Goal: Information Seeking & Learning: Check status

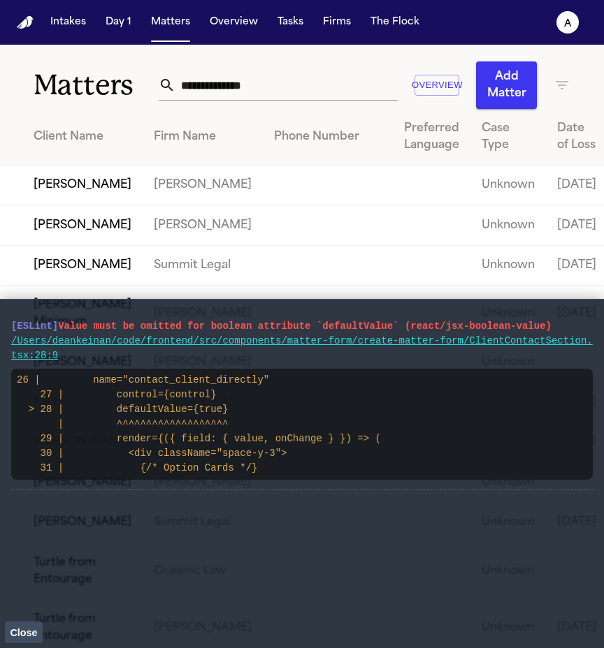
click at [23, 630] on span "Close" at bounding box center [23, 632] width 27 height 11
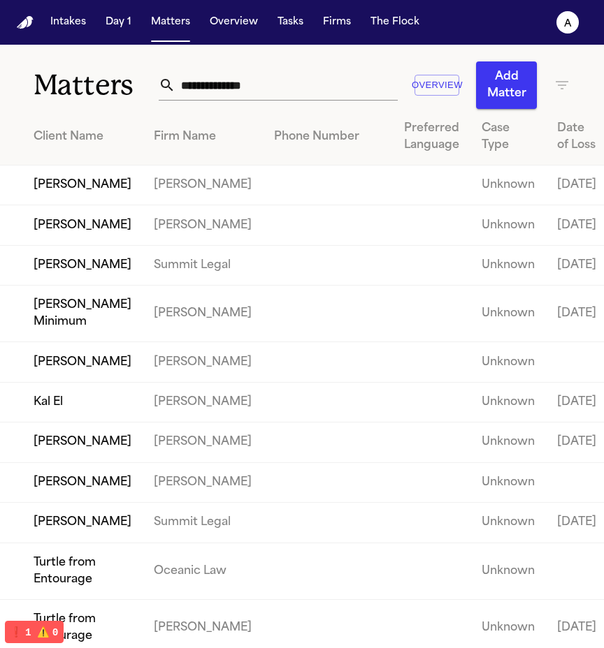
click at [57, 205] on td "[PERSON_NAME]" at bounding box center [71, 186] width 143 height 40
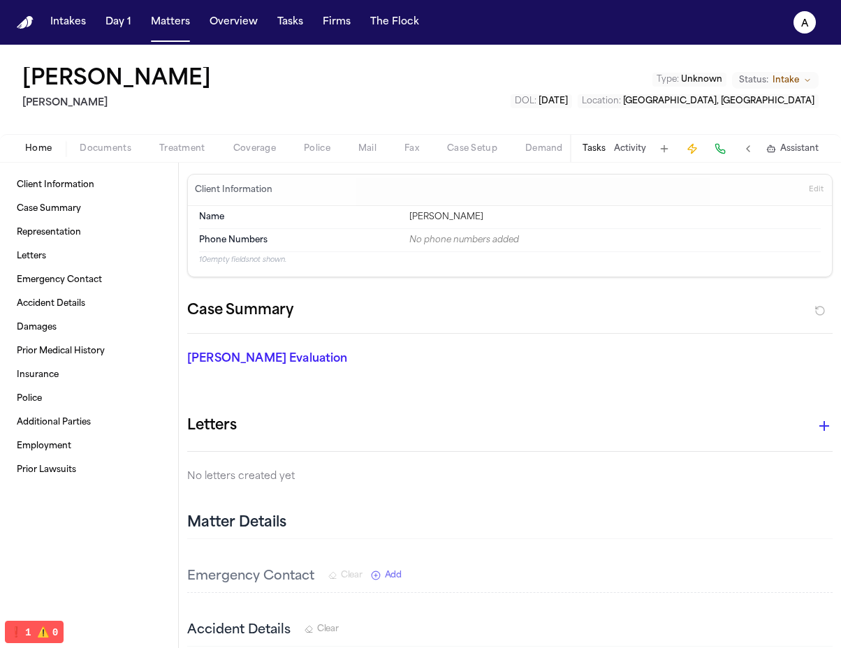
click at [603, 136] on div "Tasks Activity Assistant" at bounding box center [700, 148] width 260 height 27
click at [601, 143] on button "Tasks" at bounding box center [594, 148] width 23 height 11
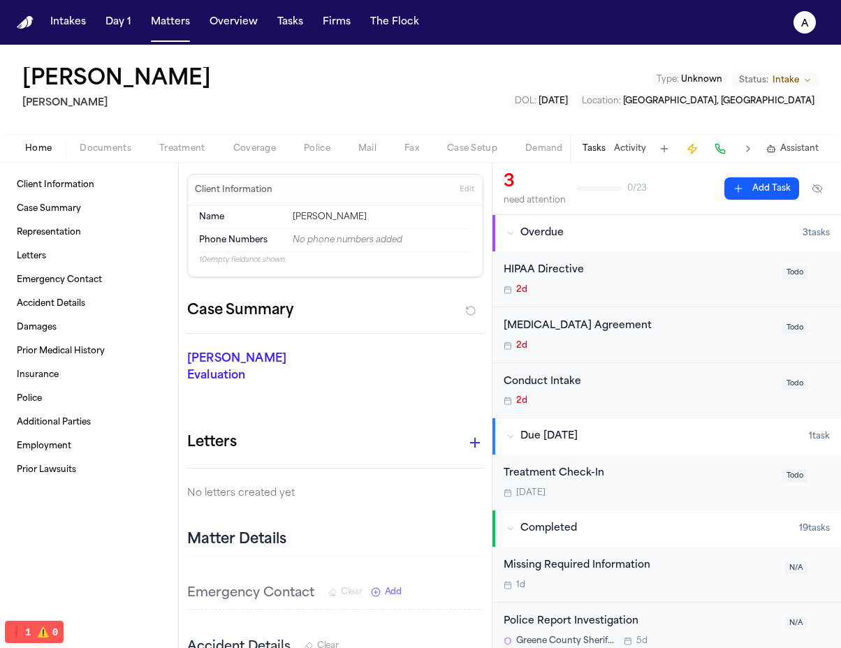
click at [342, 151] on button "Police" at bounding box center [317, 148] width 55 height 17
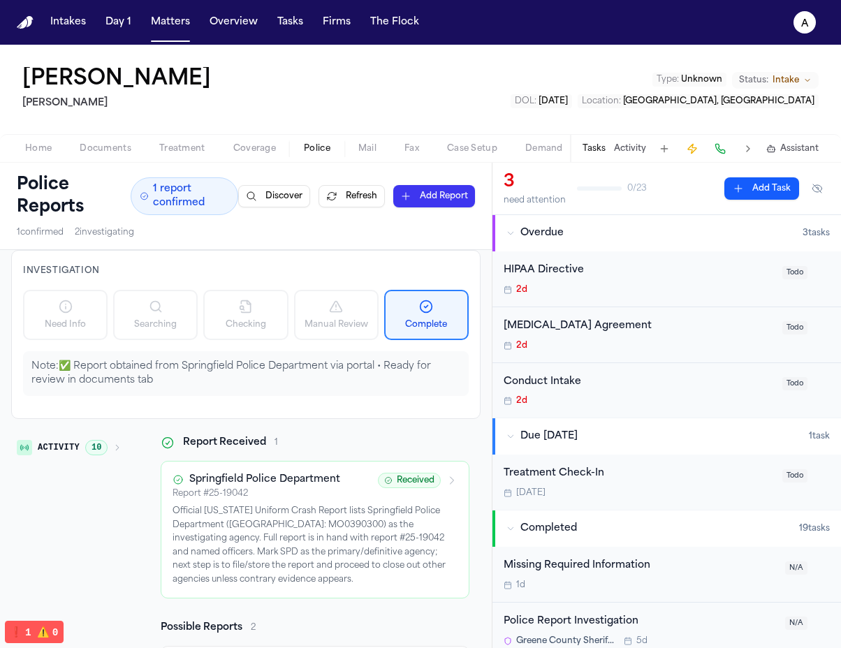
click at [349, 191] on button "Refresh" at bounding box center [352, 196] width 66 height 22
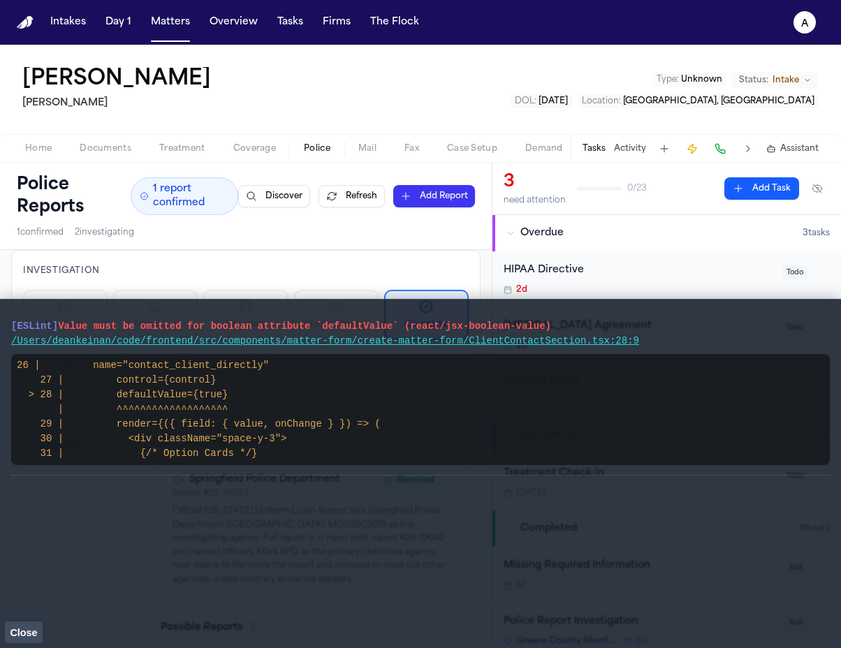
click at [34, 630] on span "Close" at bounding box center [23, 632] width 27 height 11
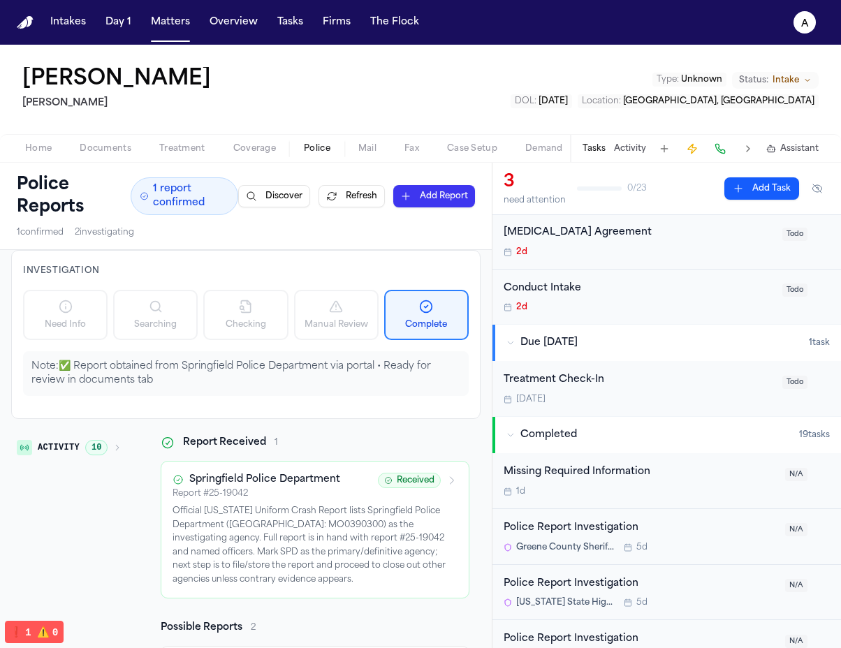
scroll to position [95, 0]
click at [360, 364] on p "Note: ✅ Report obtained from Springfield Police Department via portal • Ready f…" at bounding box center [245, 374] width 429 height 28
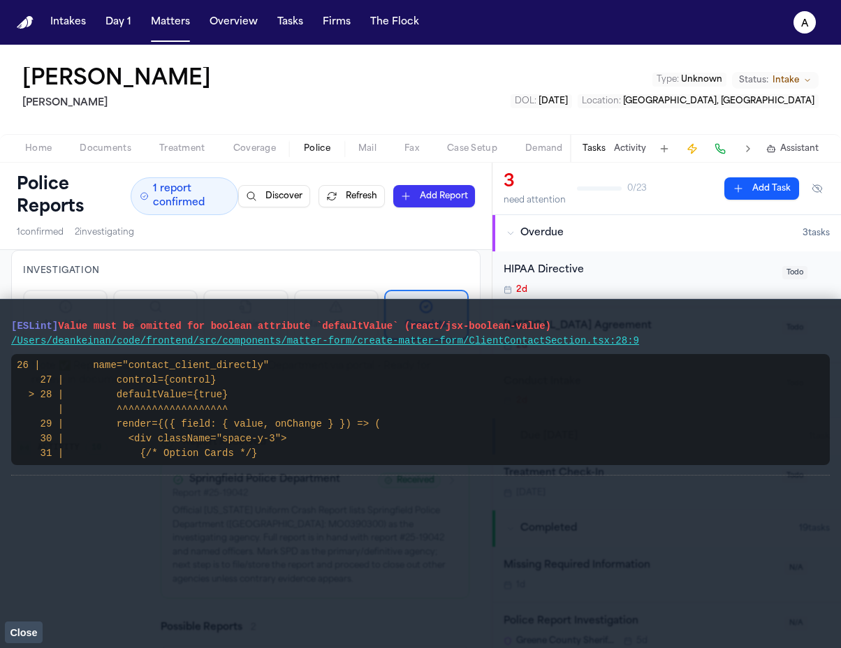
click at [13, 640] on button "Close" at bounding box center [24, 632] width 38 height 21
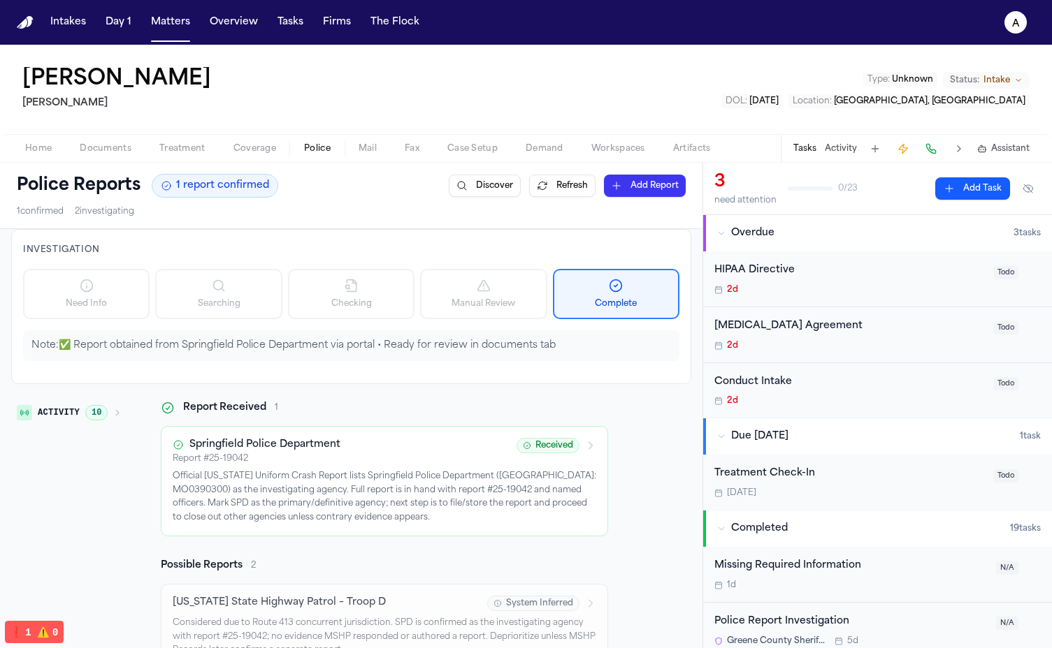
click at [63, 355] on div "Note: ✅ Report obtained from Springfield Police Department via portal • Ready f…" at bounding box center [351, 346] width 656 height 31
click at [56, 342] on p "Note: ✅ Report obtained from Springfield Police Department via portal • Ready f…" at bounding box center [350, 346] width 639 height 14
click at [170, 19] on button "Matters" at bounding box center [170, 22] width 50 height 25
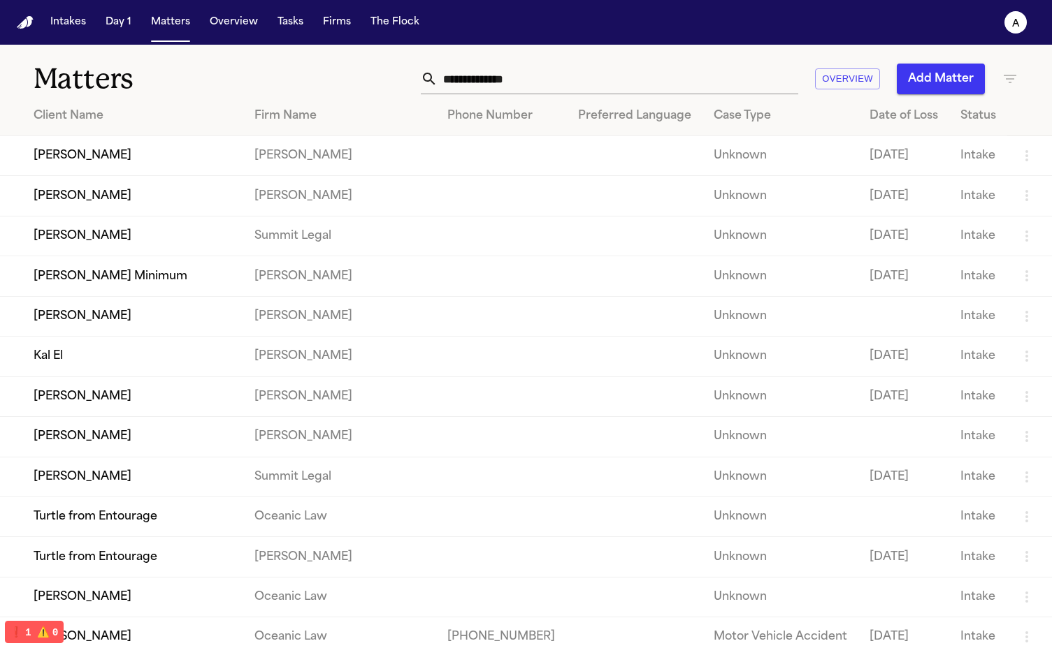
click at [204, 522] on td "Turtle from Entourage" at bounding box center [121, 517] width 243 height 40
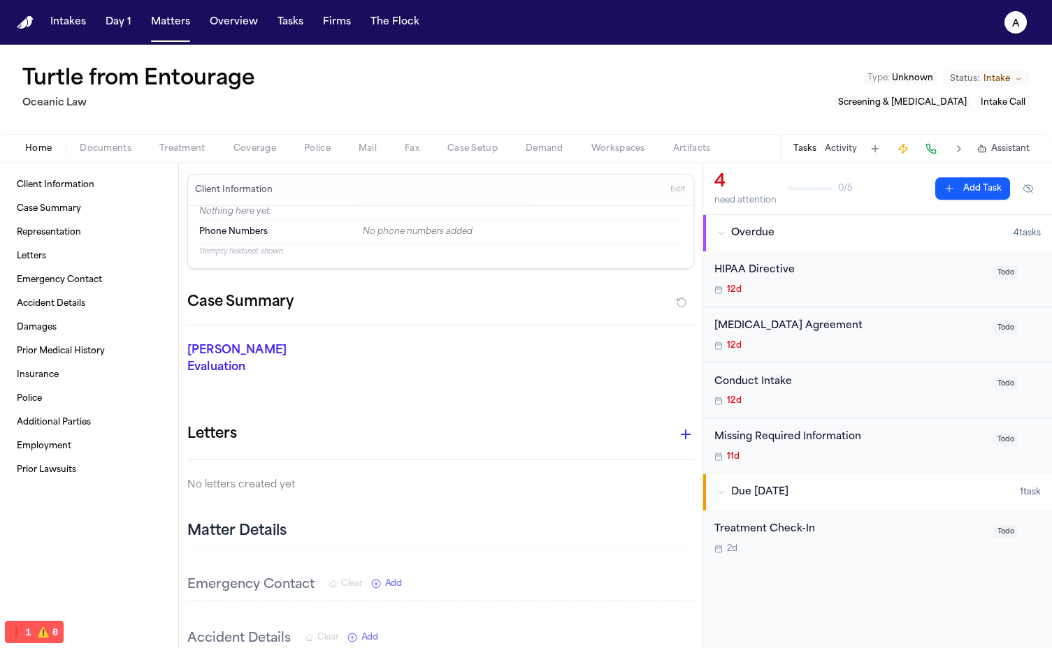
click at [321, 140] on button "Police" at bounding box center [317, 148] width 55 height 17
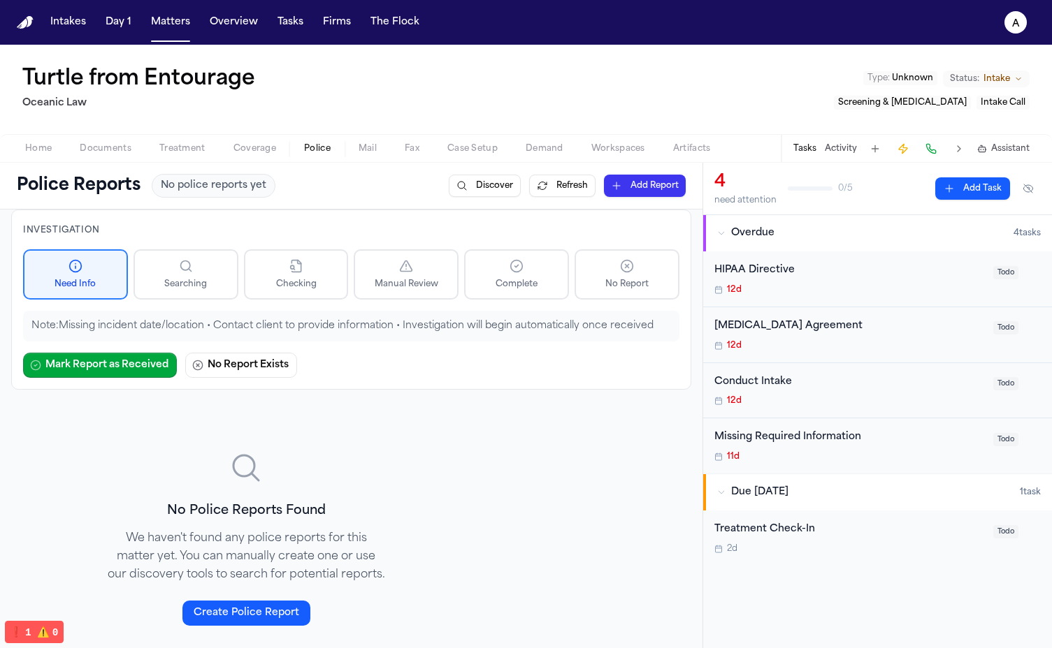
click at [164, 38] on nav "Intakes Day 1 Matters Overview Tasks Firms The Flock a" at bounding box center [526, 22] width 1052 height 45
click at [164, 27] on button "Matters" at bounding box center [170, 22] width 50 height 25
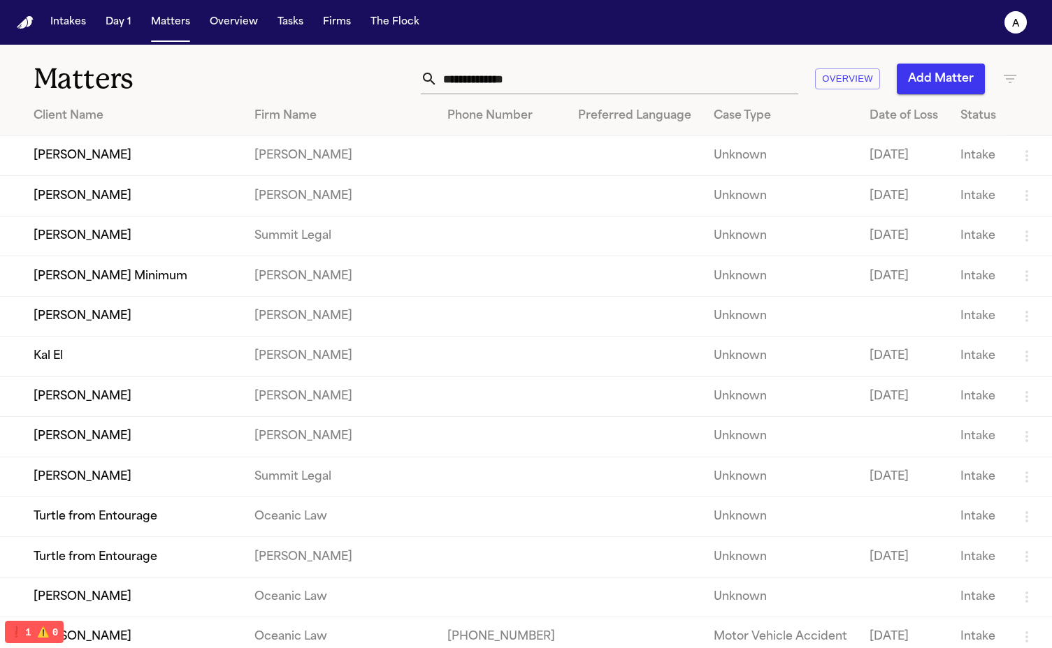
click at [138, 449] on td "[PERSON_NAME]" at bounding box center [121, 437] width 243 height 40
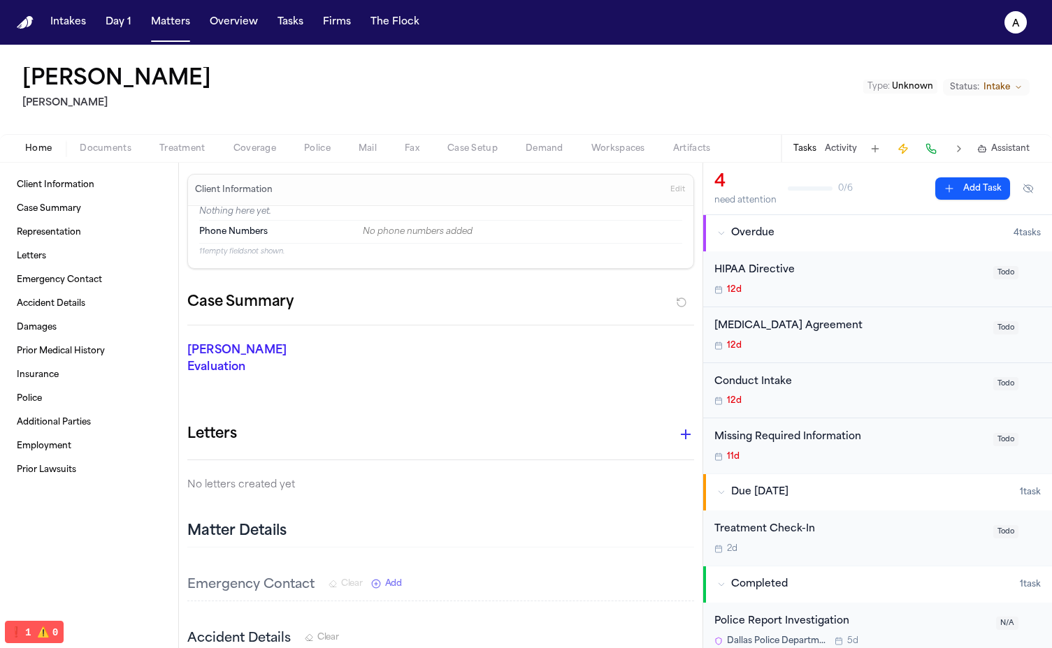
click at [311, 151] on span "Police" at bounding box center [317, 148] width 27 height 11
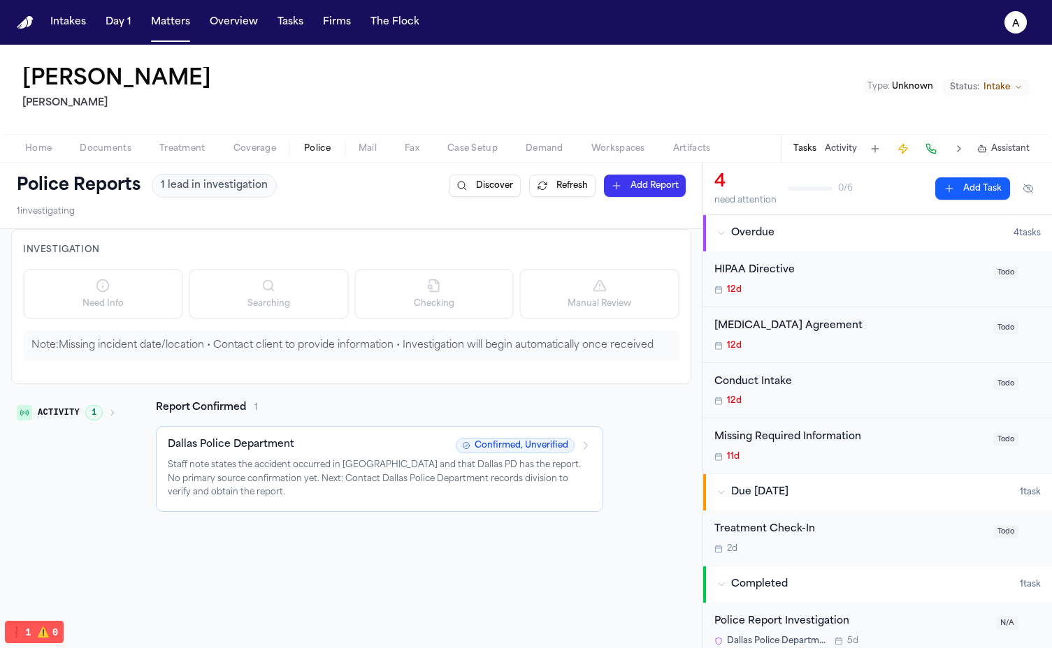
click at [542, 184] on button "Refresh" at bounding box center [562, 186] width 66 height 22
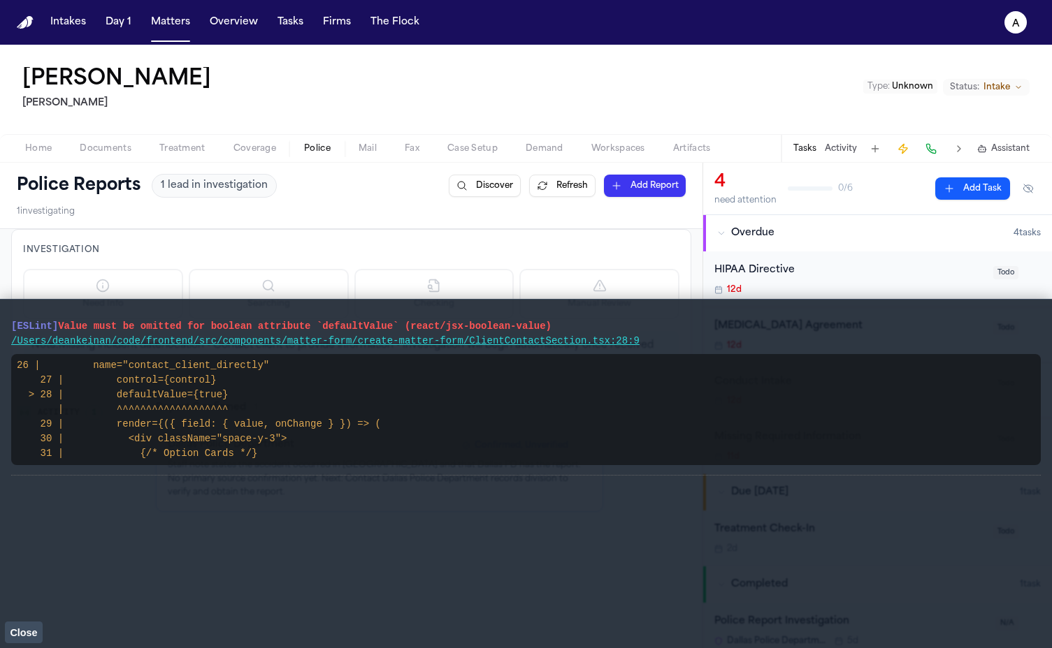
click at [13, 639] on button "Close" at bounding box center [24, 632] width 38 height 21
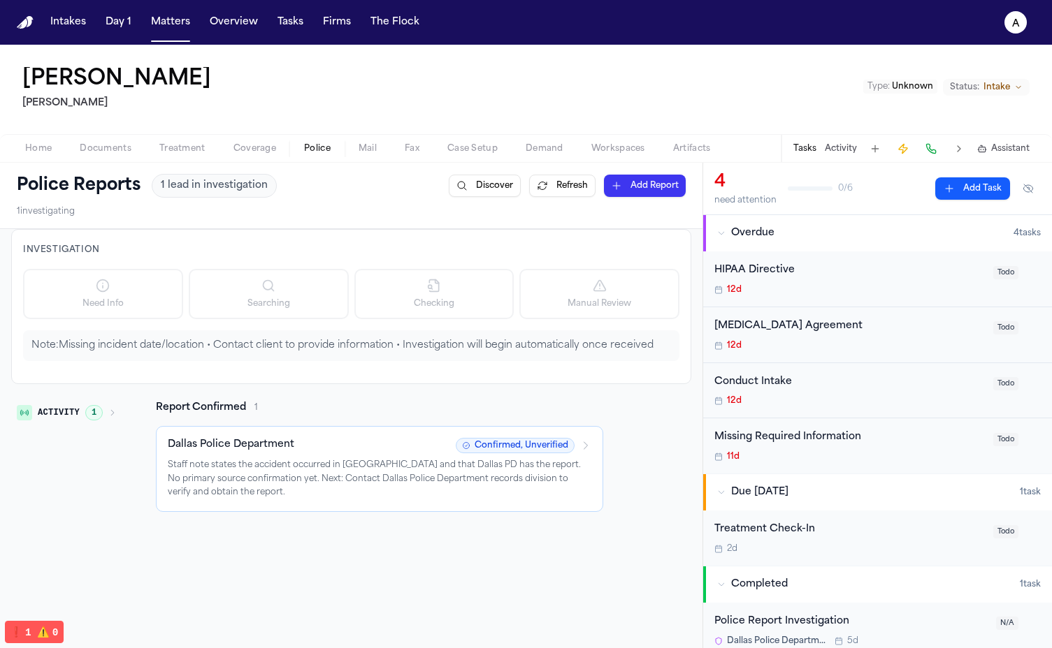
scroll to position [9, 0]
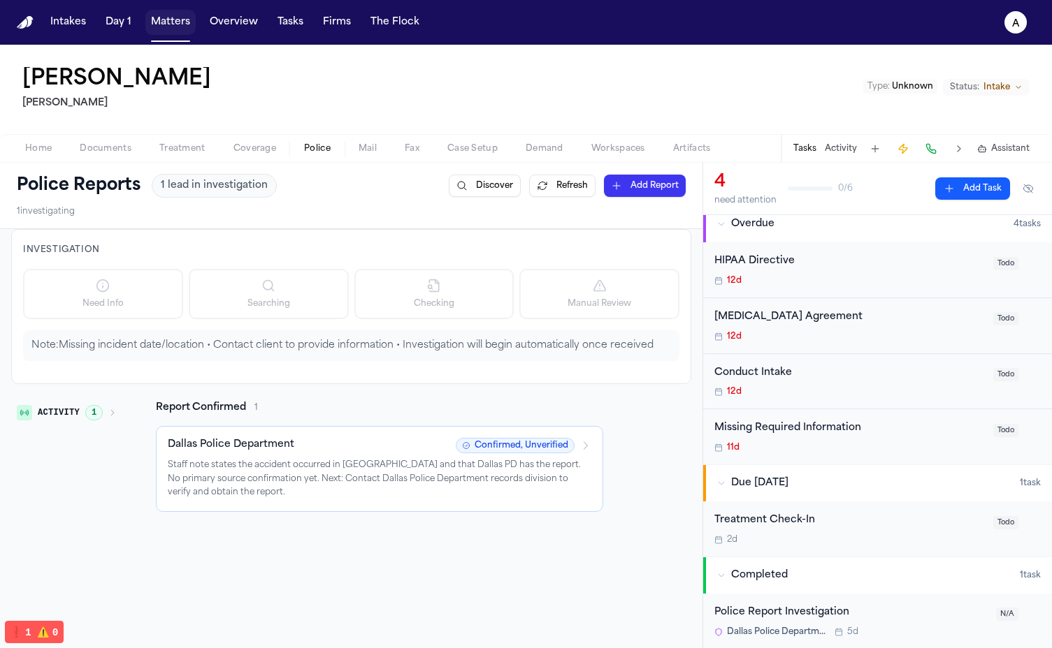
click at [166, 36] on nav "Intakes Day 1 Matters Overview Tasks Firms The Flock a" at bounding box center [526, 22] width 1052 height 45
click at [161, 25] on button "Matters" at bounding box center [170, 22] width 50 height 25
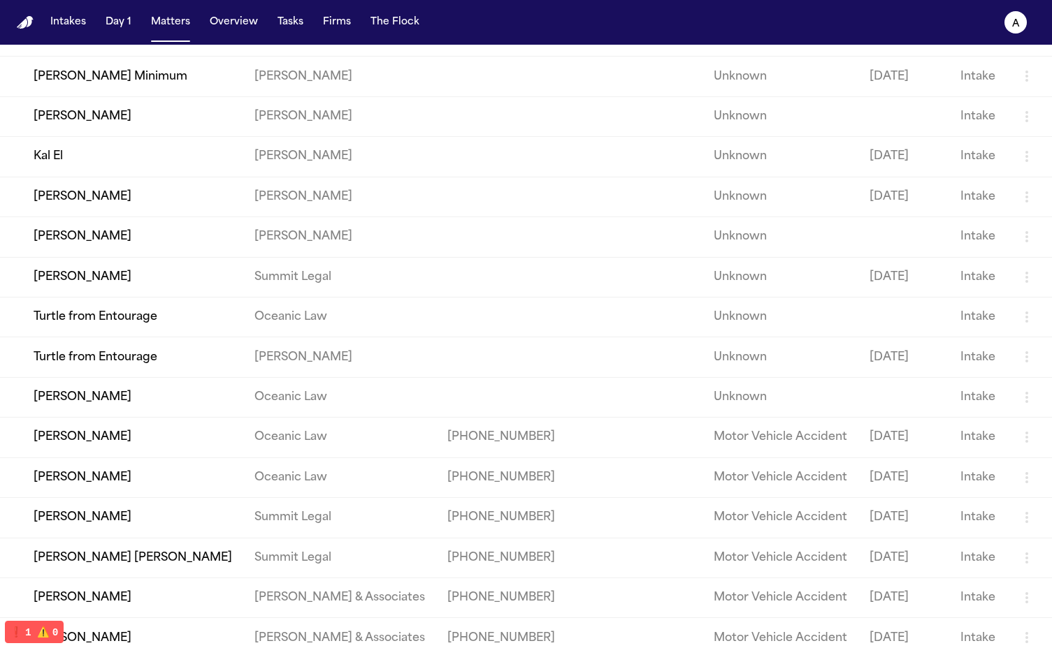
scroll to position [205, 0]
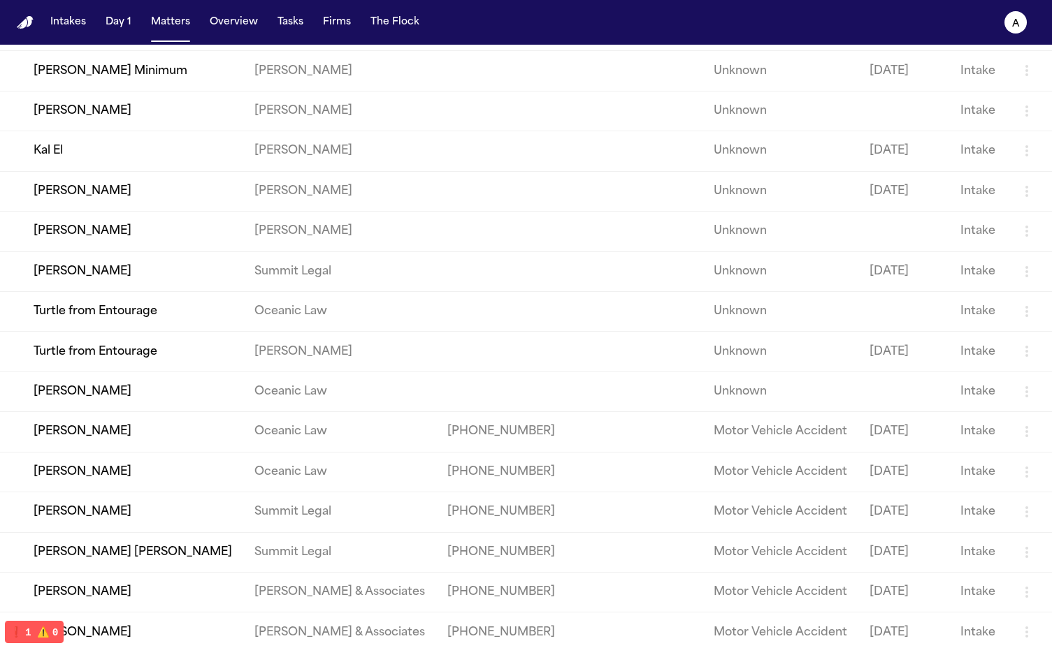
click at [110, 452] on td "[PERSON_NAME]" at bounding box center [121, 432] width 243 height 40
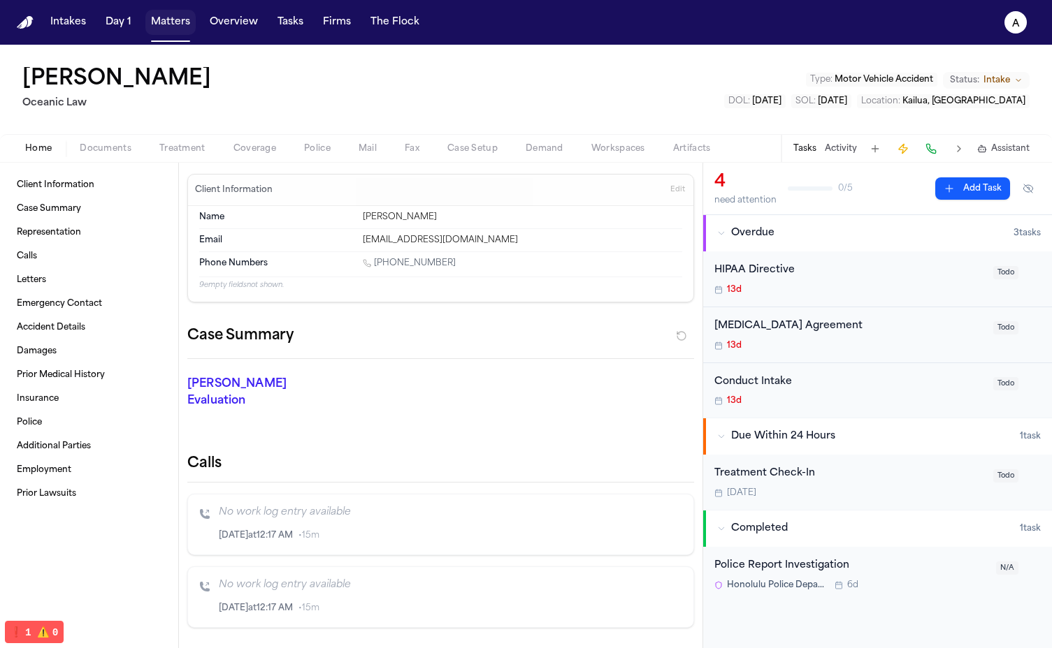
click at [175, 27] on button "Matters" at bounding box center [170, 22] width 50 height 25
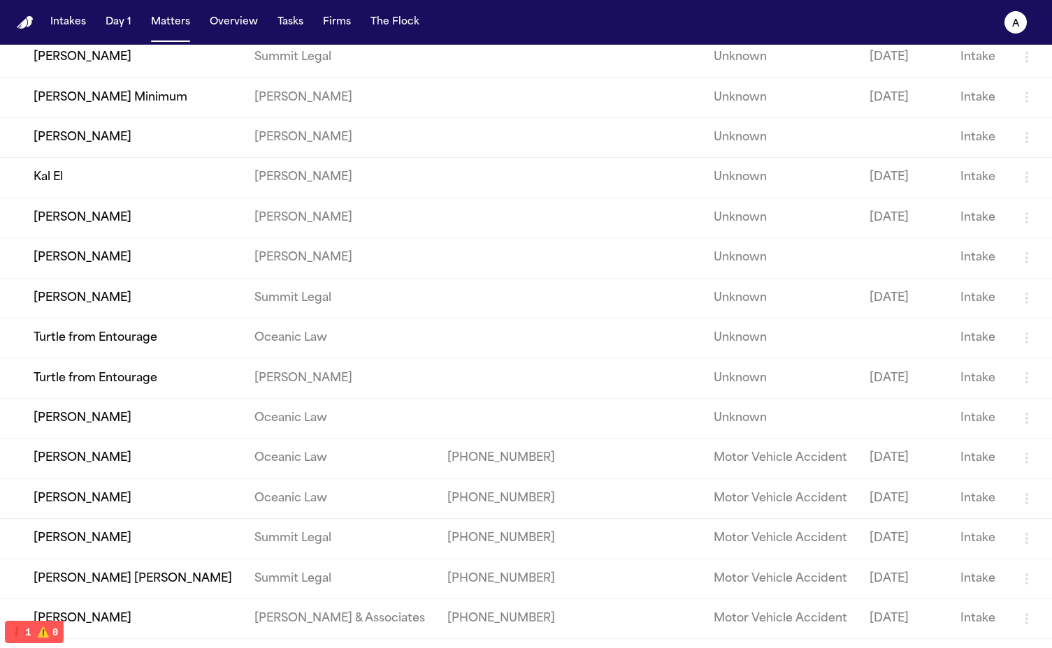
scroll to position [250, 0]
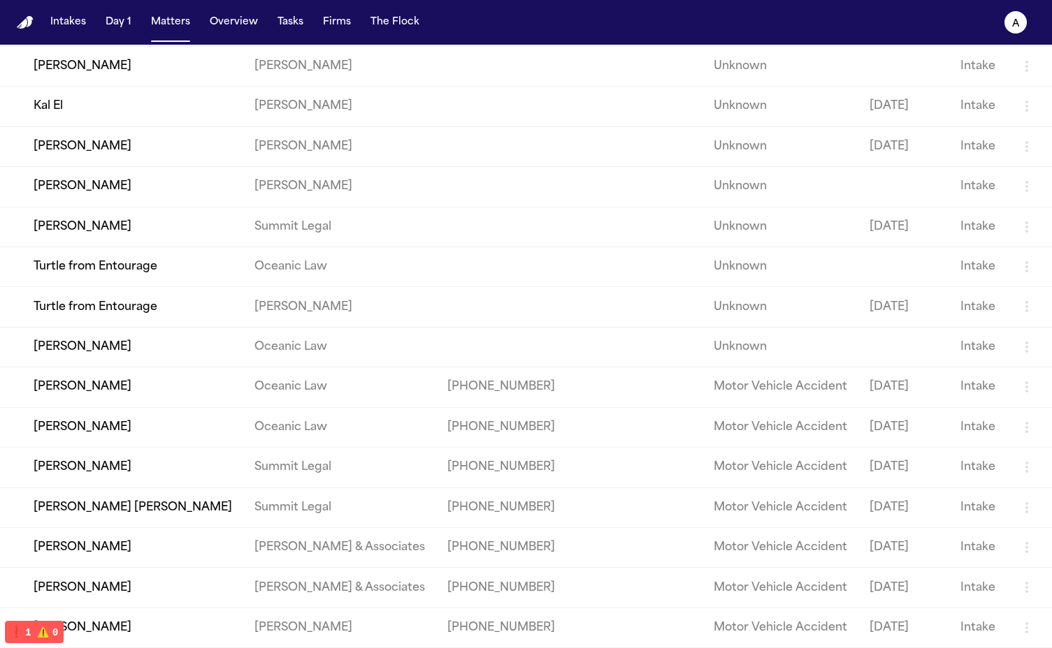
click at [141, 488] on td "[PERSON_NAME]" at bounding box center [121, 468] width 243 height 40
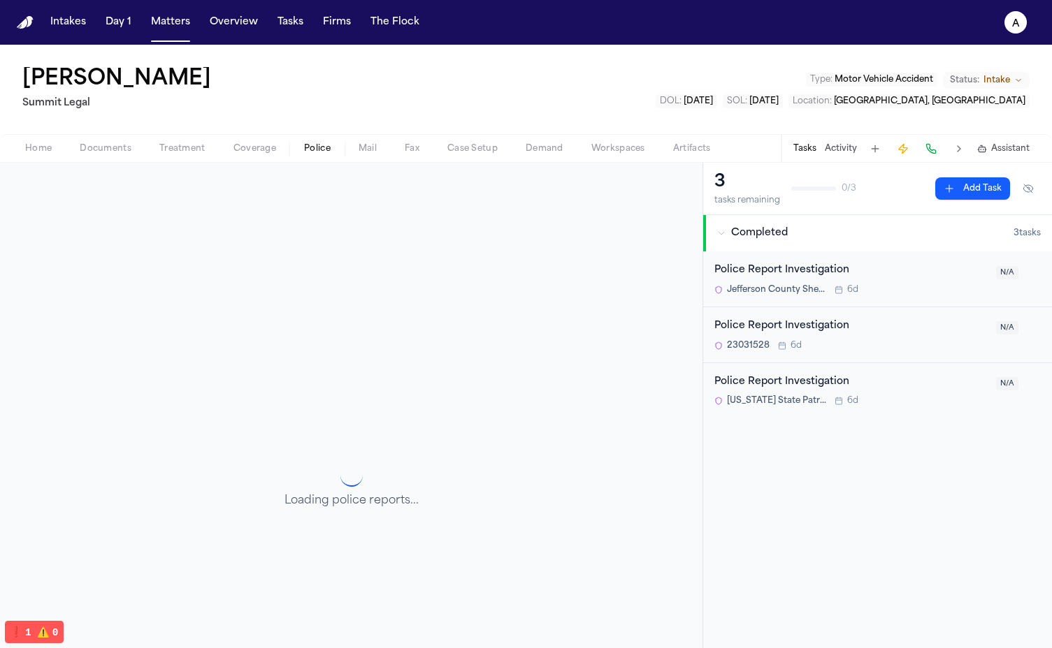
click at [323, 145] on span "Police" at bounding box center [317, 148] width 27 height 11
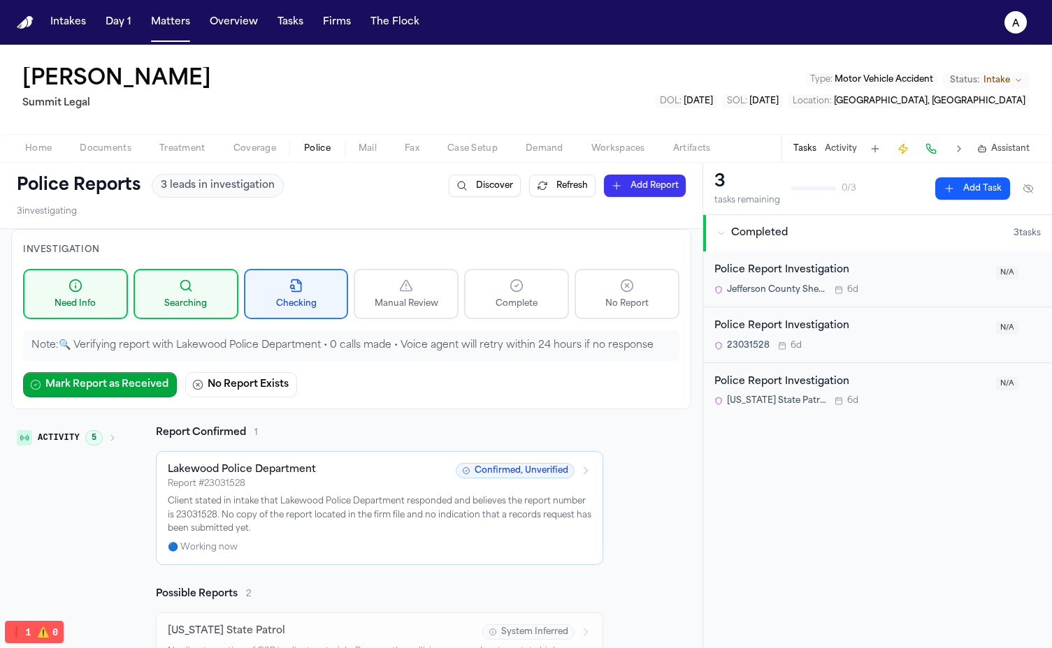
click at [577, 184] on button "Refresh" at bounding box center [562, 186] width 66 height 22
click at [839, 156] on div "Tasks Activity Assistant" at bounding box center [911, 148] width 260 height 27
click at [839, 152] on button "Activity" at bounding box center [841, 148] width 32 height 11
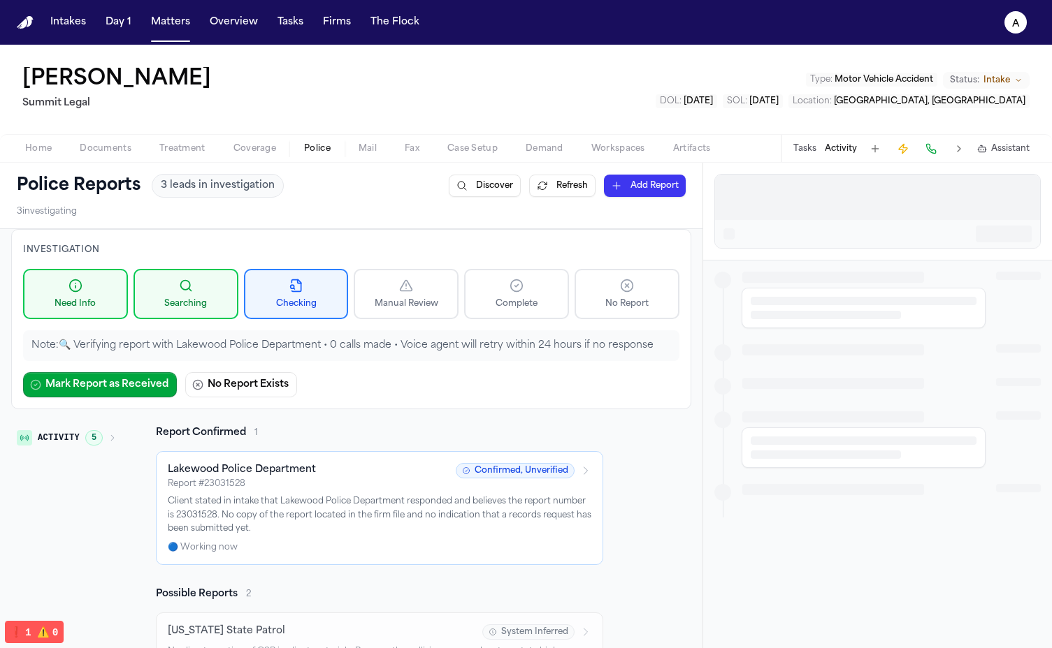
click at [809, 152] on button "Tasks" at bounding box center [804, 148] width 23 height 11
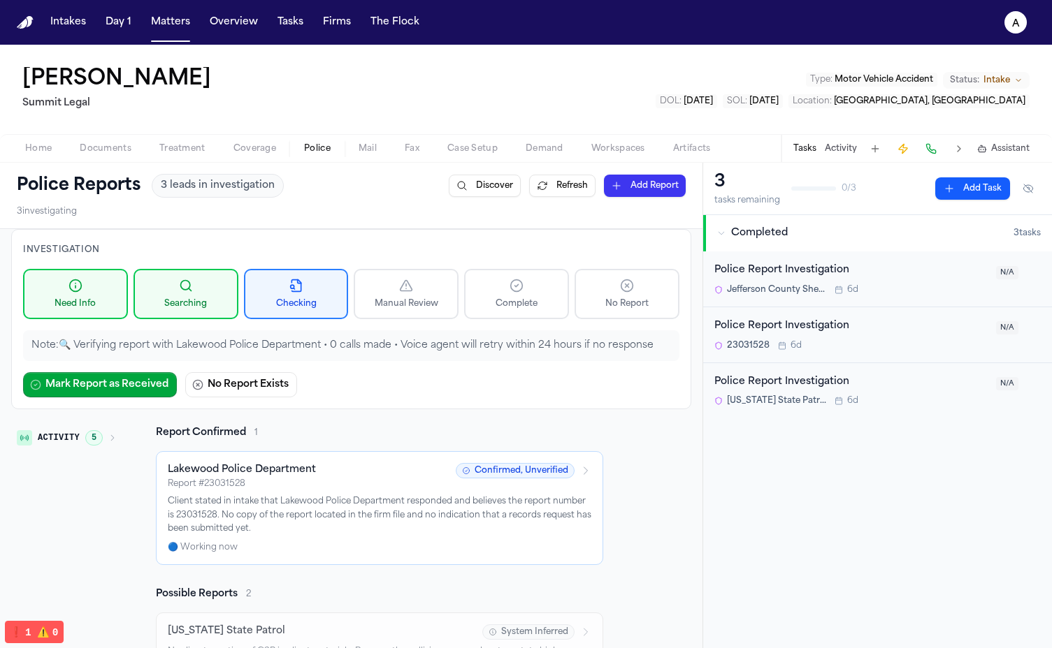
click at [832, 152] on button "Activity" at bounding box center [841, 148] width 32 height 11
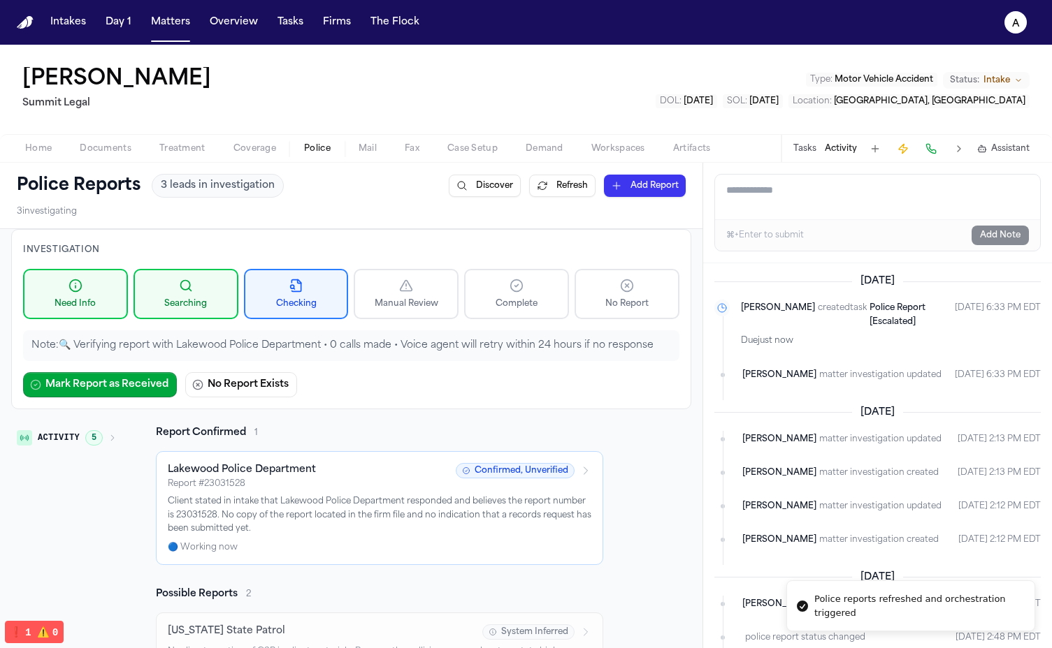
click at [805, 146] on button "Tasks" at bounding box center [804, 148] width 23 height 11
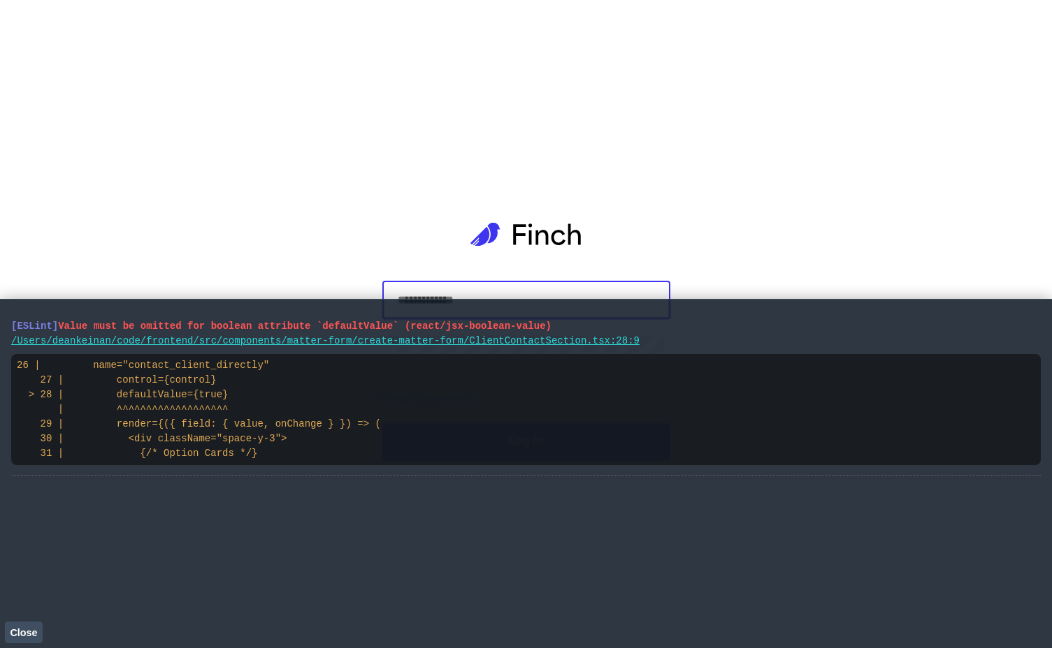
click at [29, 623] on button "Close" at bounding box center [24, 632] width 38 height 21
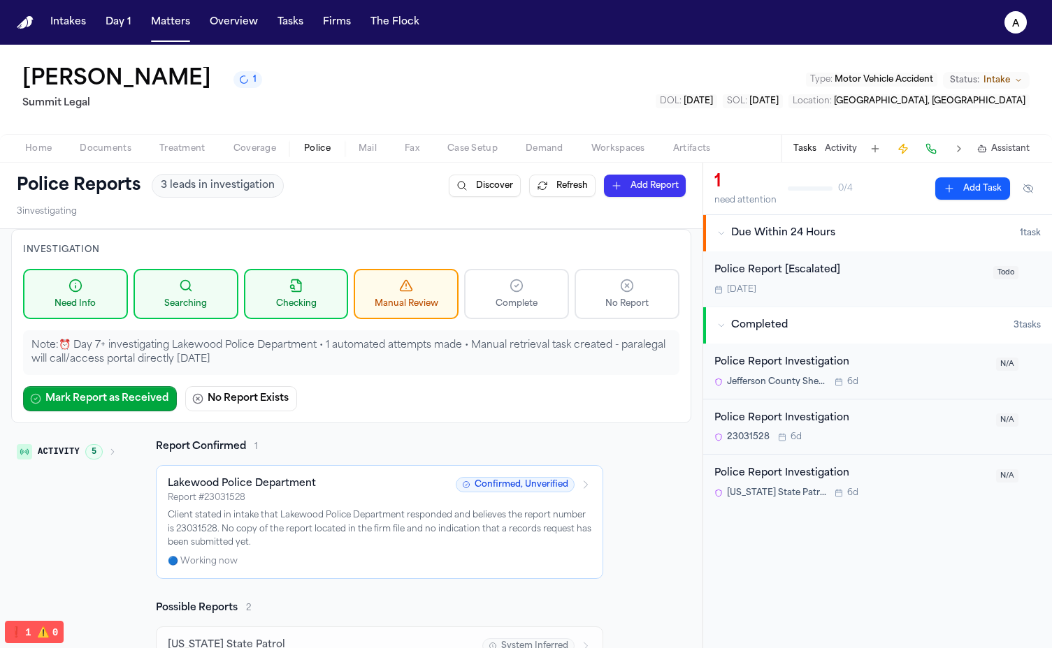
click at [535, 356] on p "Note: ⏰ Day 7+ investigating Lakewood Police Department • 1 automated attempts …" at bounding box center [350, 353] width 639 height 28
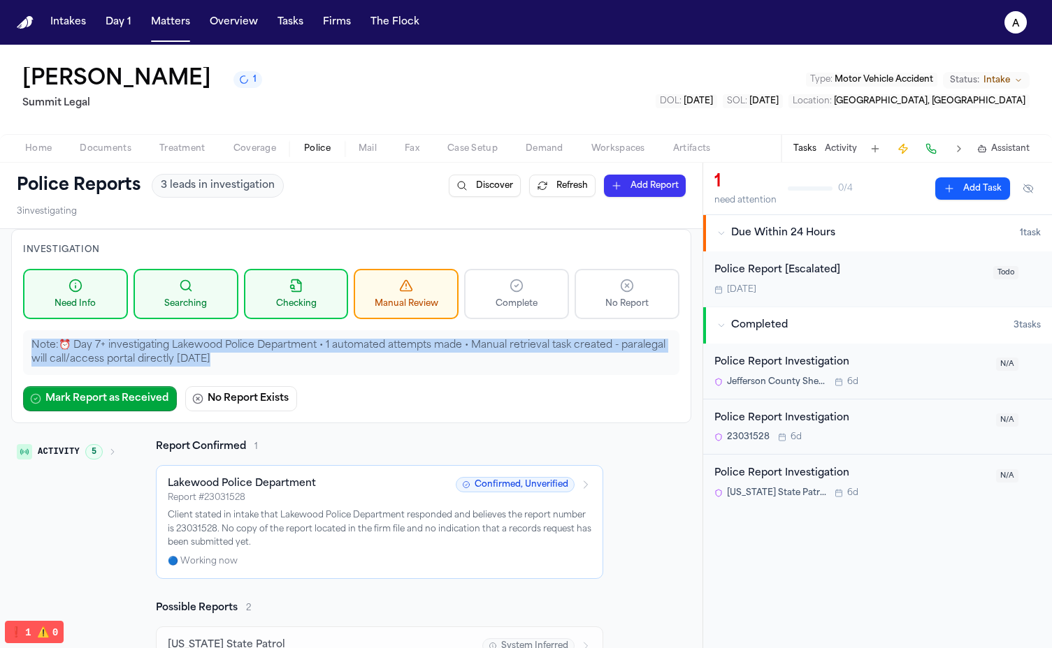
click at [248, 375] on div "Note: ⏰ Day 7+ investigating Lakewood Police Department • 1 automated attempts …" at bounding box center [351, 353] width 656 height 45
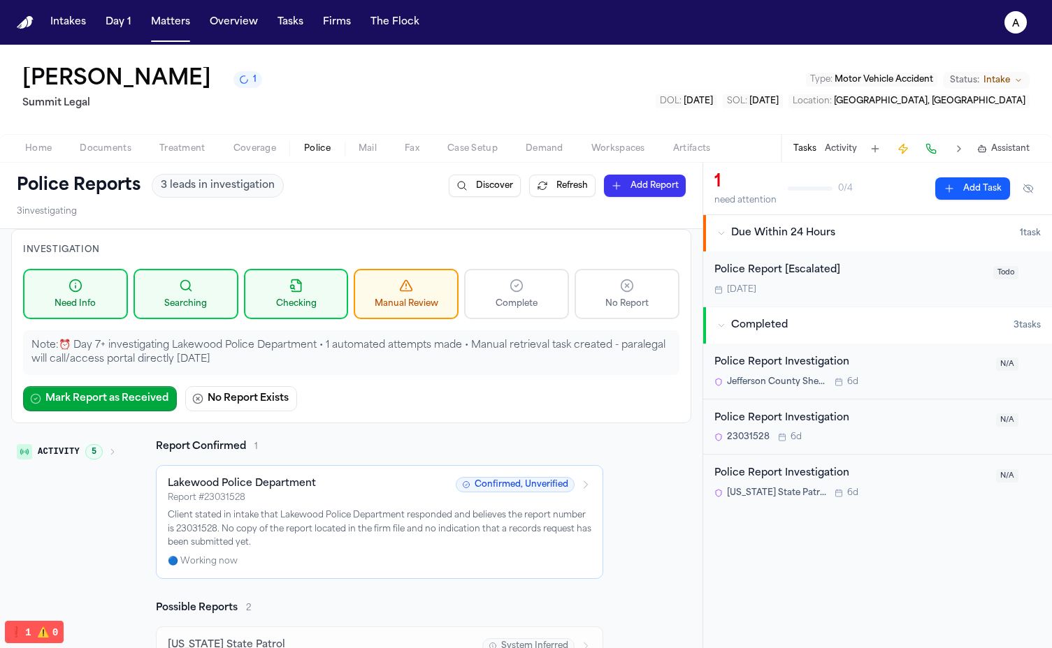
click at [271, 363] on p "Note: ⏰ Day 7+ investigating Lakewood Police Department • 1 automated attempts …" at bounding box center [350, 353] width 639 height 28
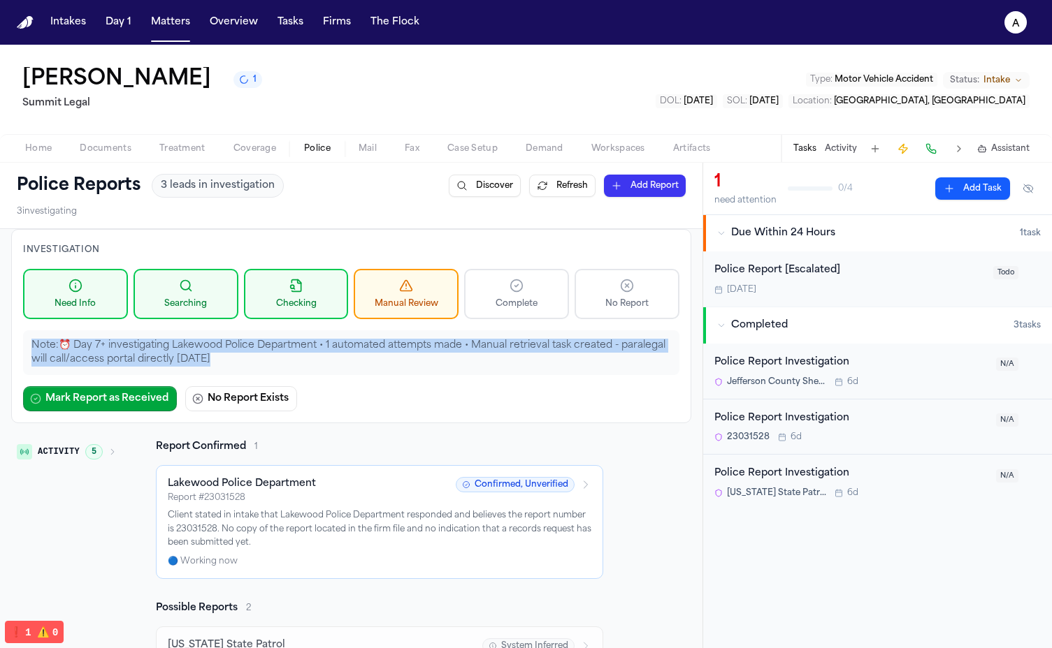
click at [255, 360] on p "Note: ⏰ Day 7+ investigating Lakewood Police Department • 1 automated attempts …" at bounding box center [350, 353] width 639 height 28
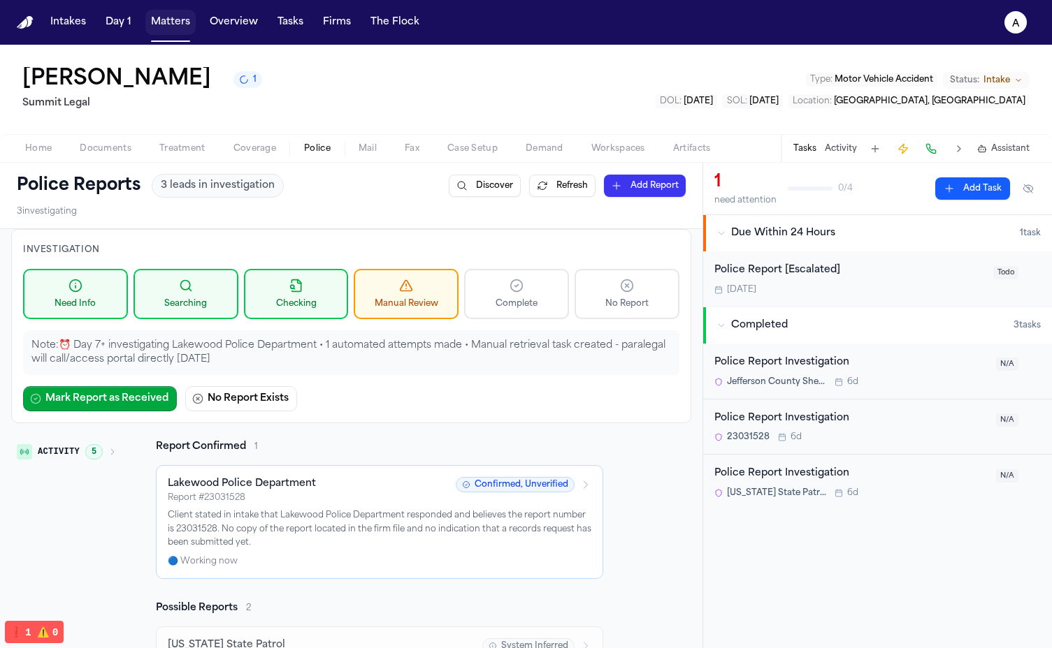
click at [170, 20] on button "Matters" at bounding box center [170, 22] width 50 height 25
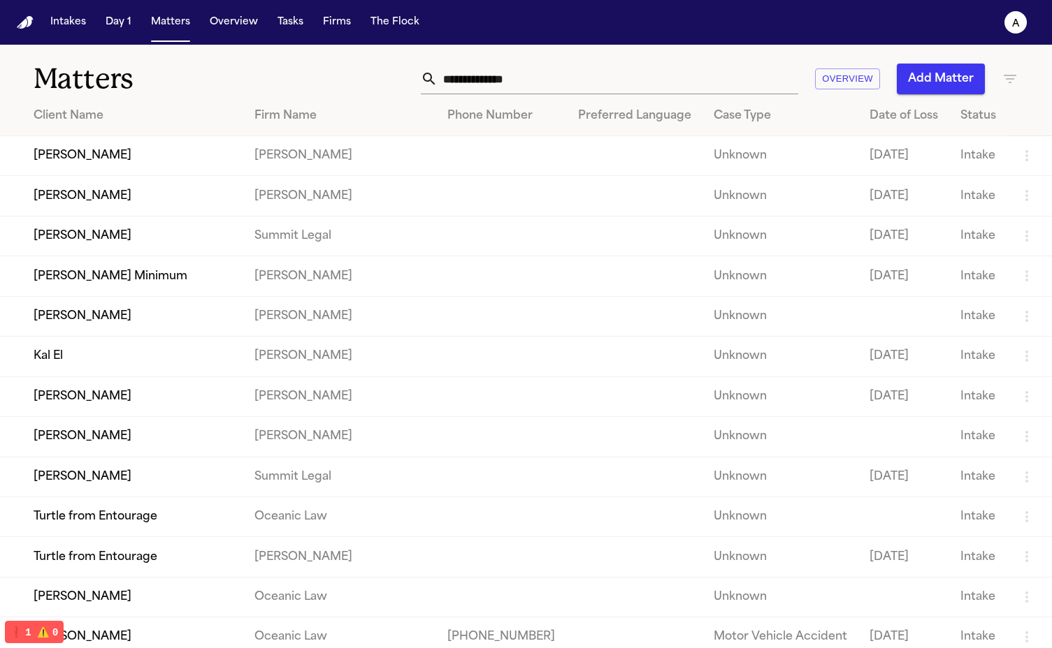
click at [104, 486] on td "Dean KEinan" at bounding box center [121, 477] width 243 height 40
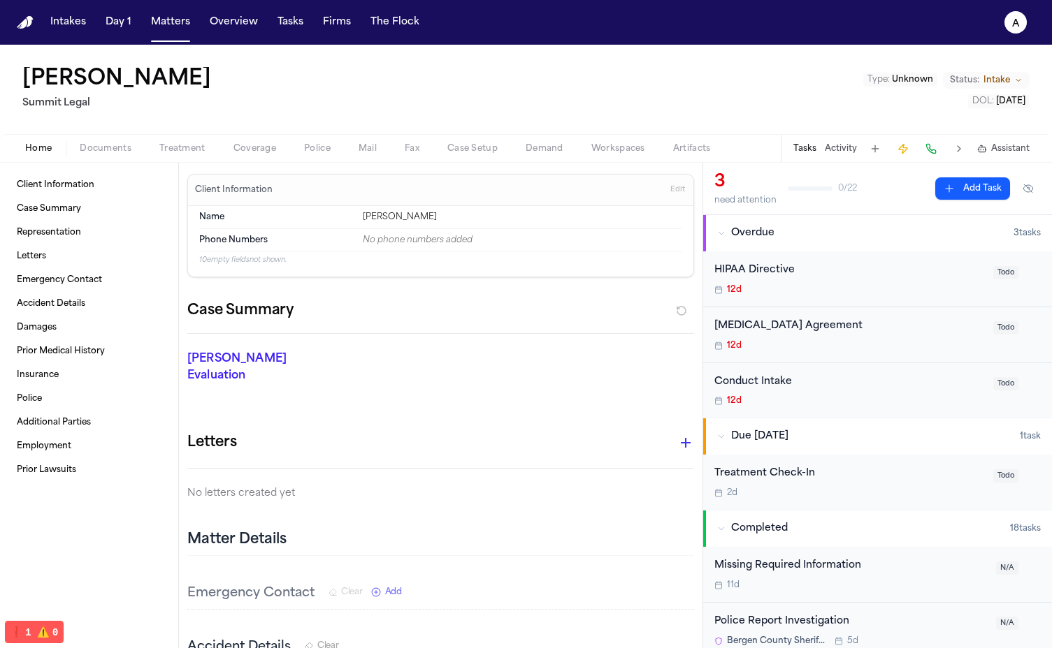
click at [305, 140] on button "Police" at bounding box center [317, 148] width 55 height 17
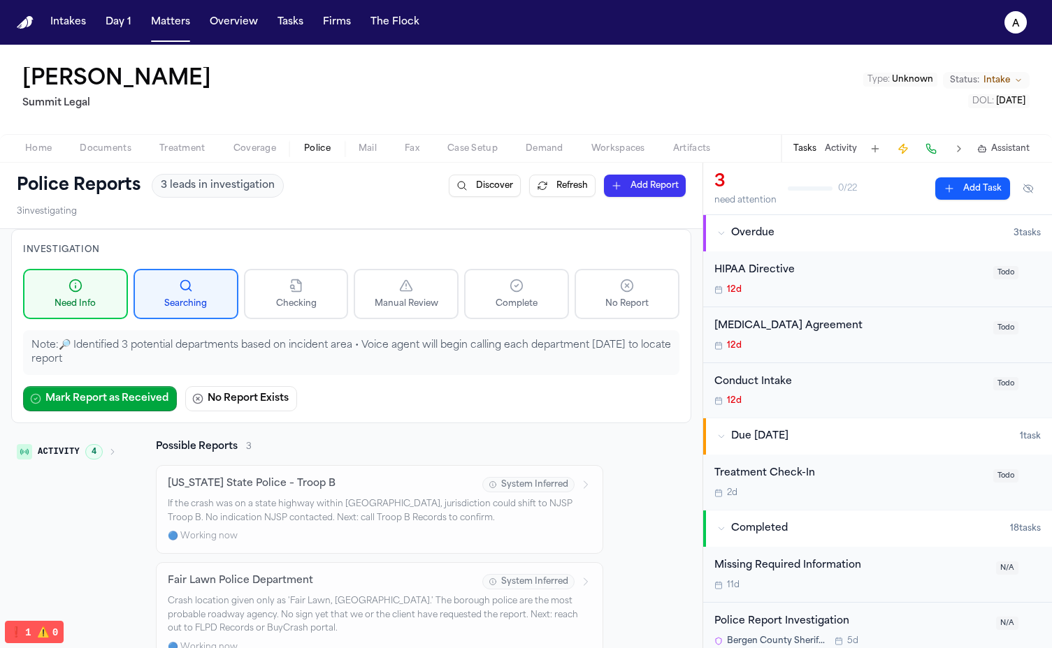
click at [556, 184] on button "Refresh" at bounding box center [562, 186] width 66 height 22
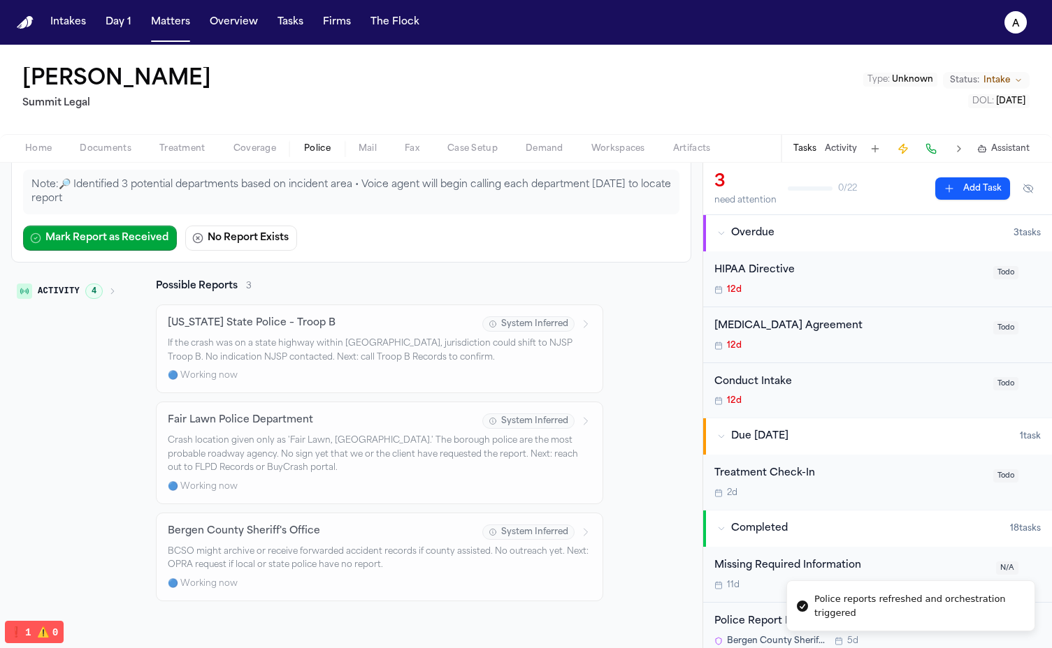
scroll to position [163, 0]
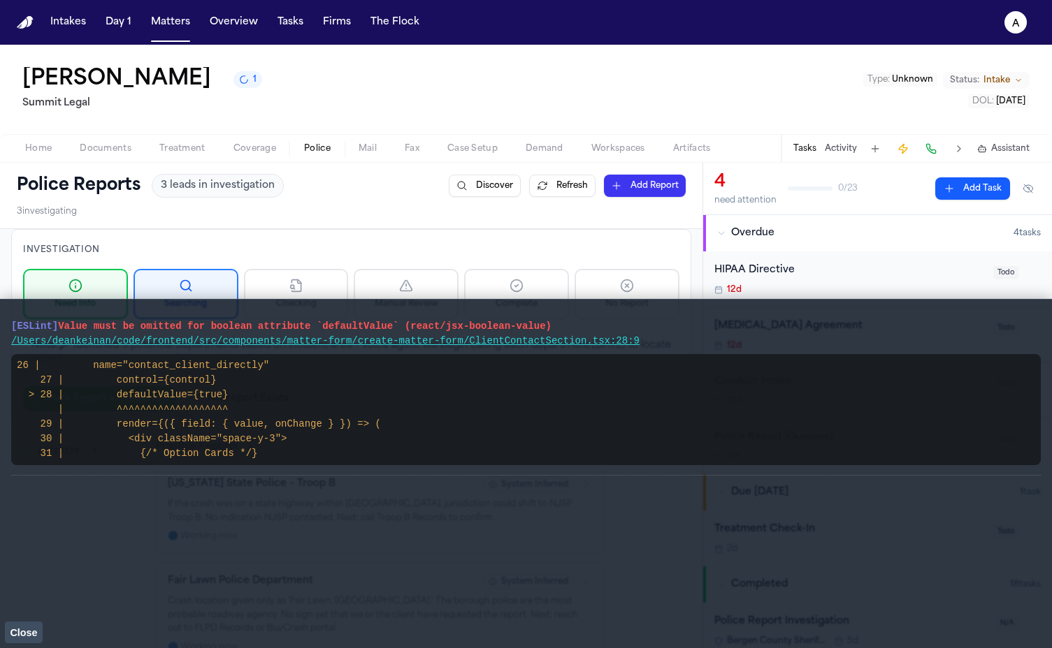
click at [21, 641] on button "Close" at bounding box center [24, 632] width 38 height 21
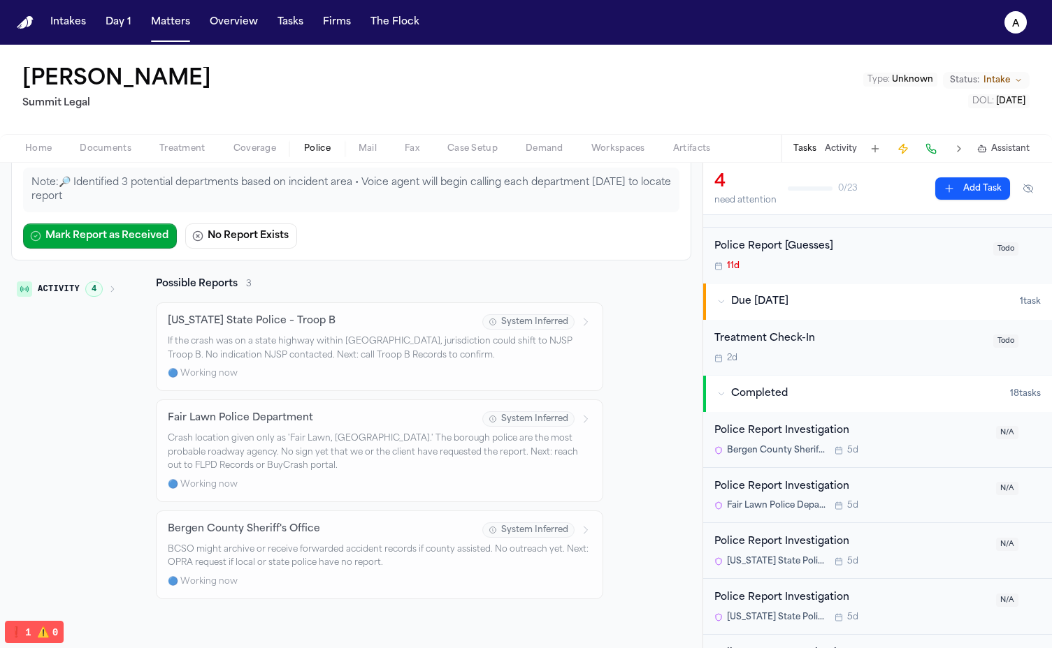
scroll to position [163, 0]
click at [147, 30] on button "Matters" at bounding box center [170, 22] width 50 height 25
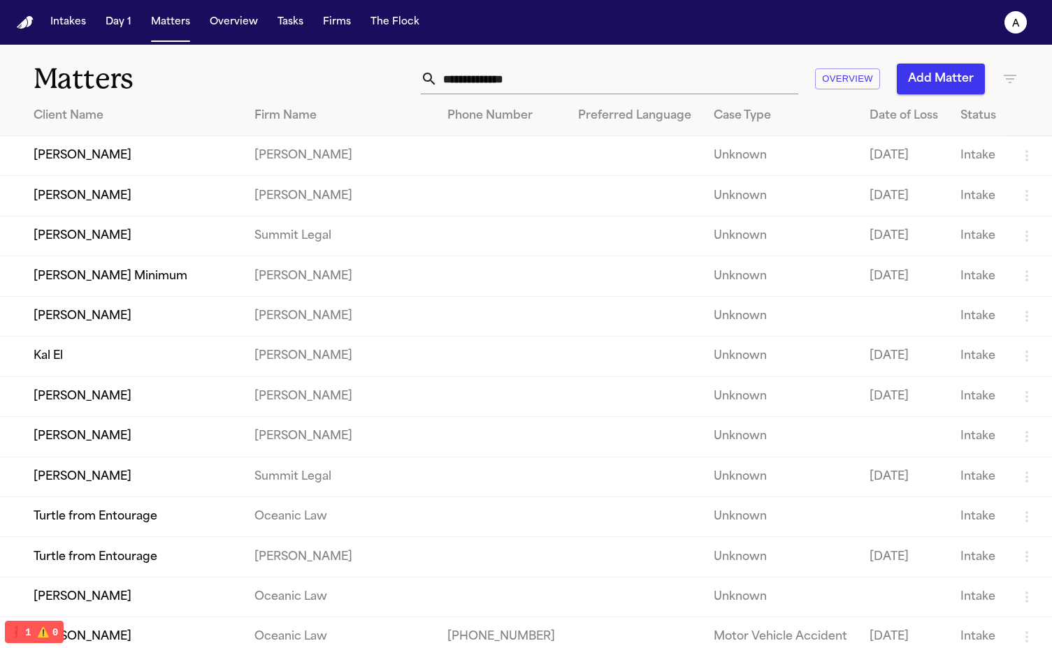
click at [161, 254] on td "John Jacob" at bounding box center [121, 236] width 243 height 40
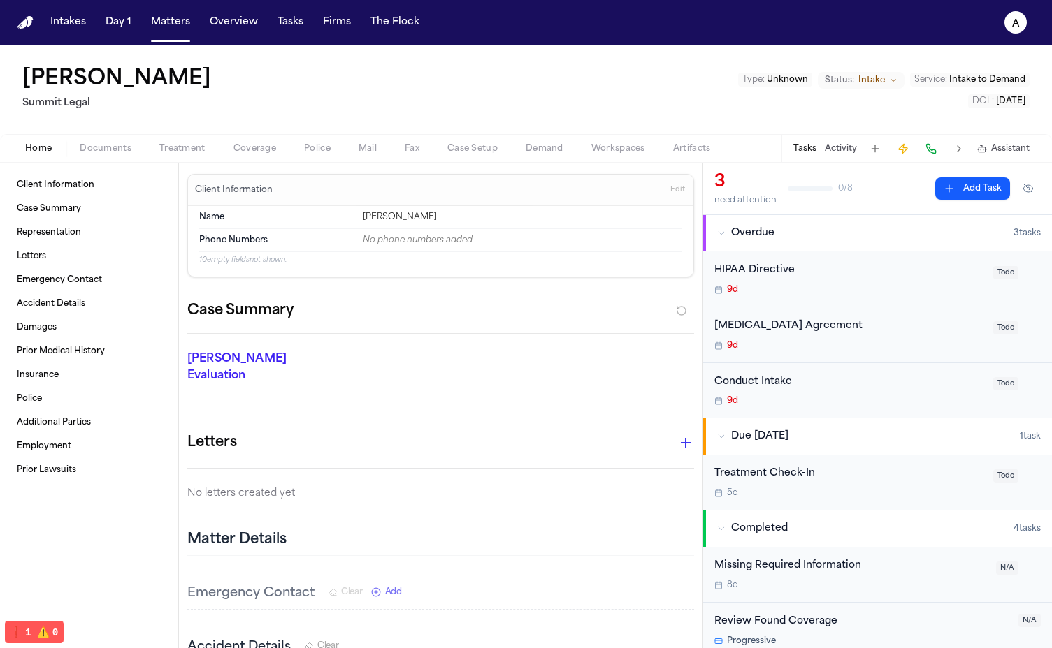
click at [1027, 33] on button "a" at bounding box center [1015, 22] width 39 height 31
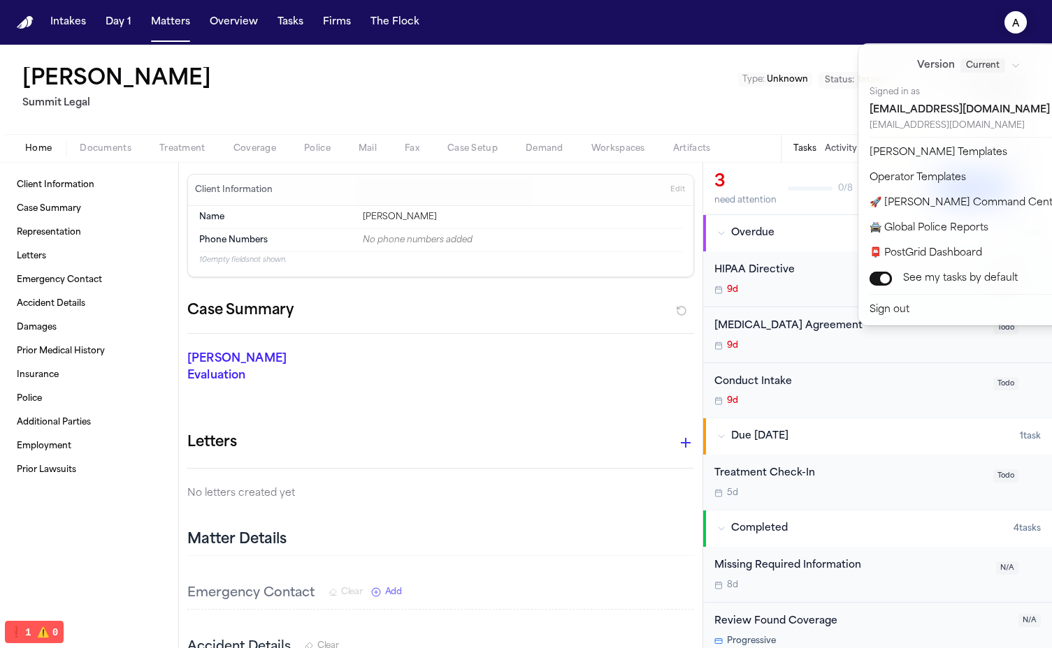
click at [491, 131] on div "Intakes Day 1 Matters Overview Tasks Firms The Flock a John Jacob Summit Legal …" at bounding box center [526, 324] width 1052 height 648
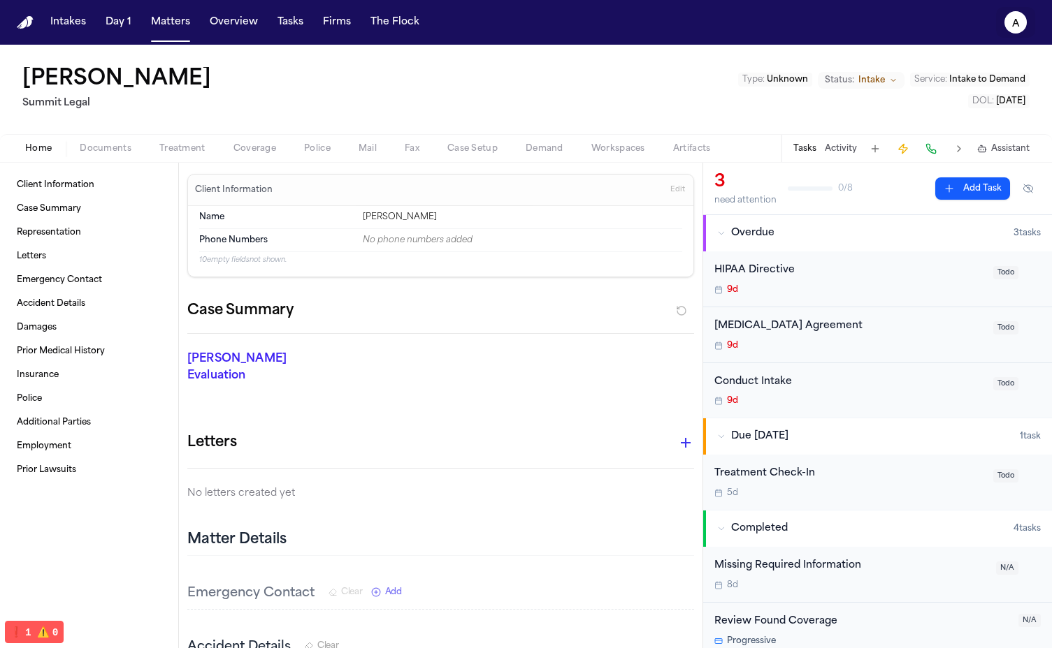
click at [1004, 24] on icon "a" at bounding box center [1015, 22] width 22 height 22
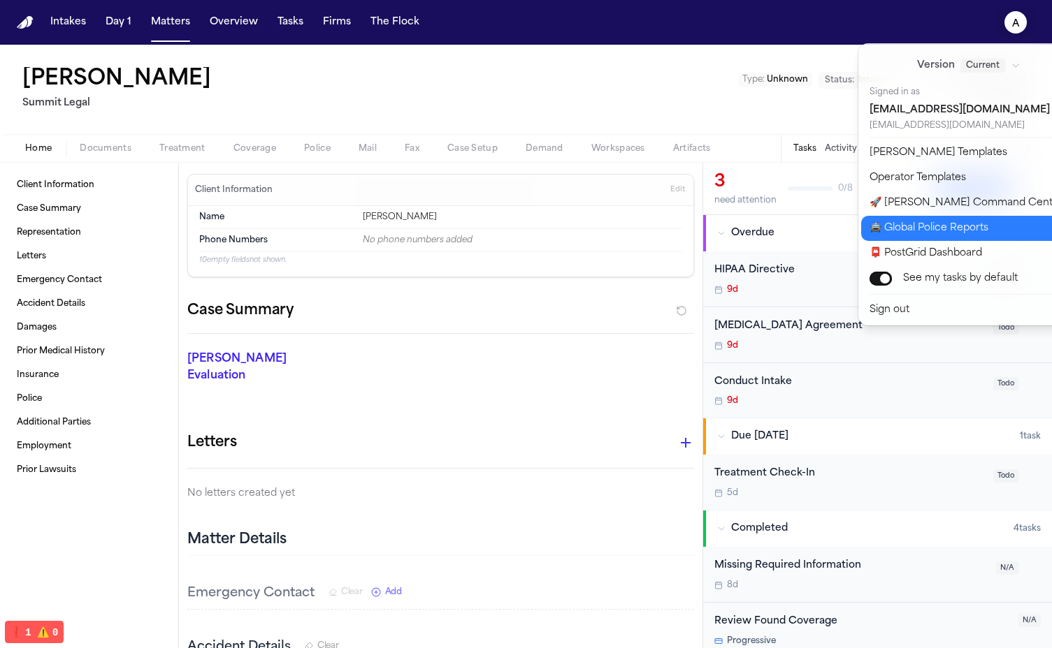
click at [961, 240] on button "🚔 Global Police Reports" at bounding box center [977, 228] width 233 height 25
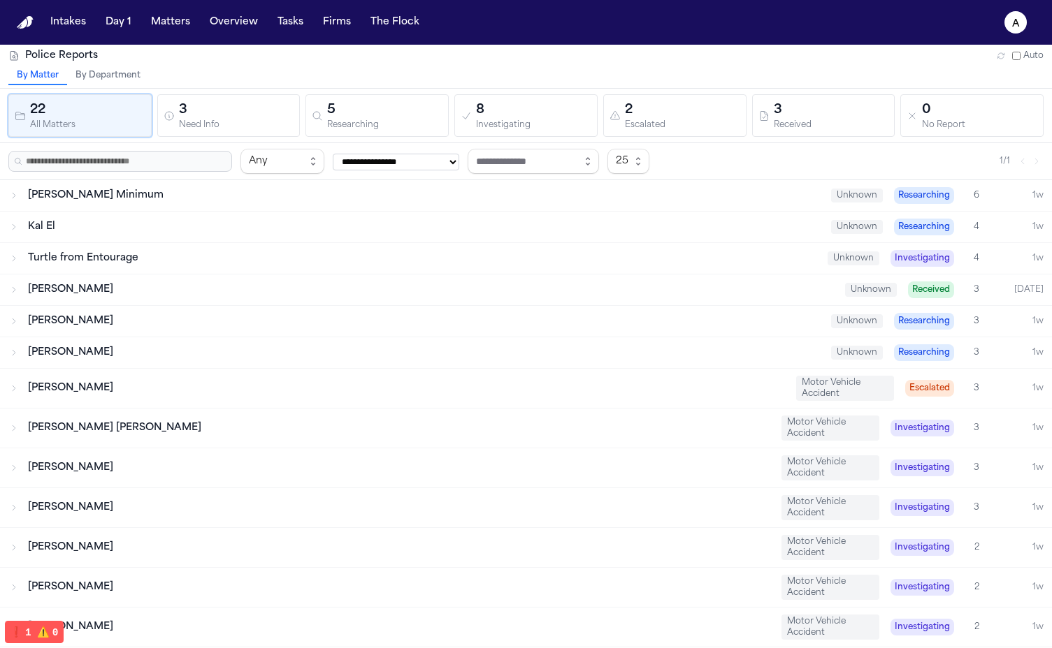
click at [242, 97] on button "3 Need Info" at bounding box center [228, 115] width 143 height 43
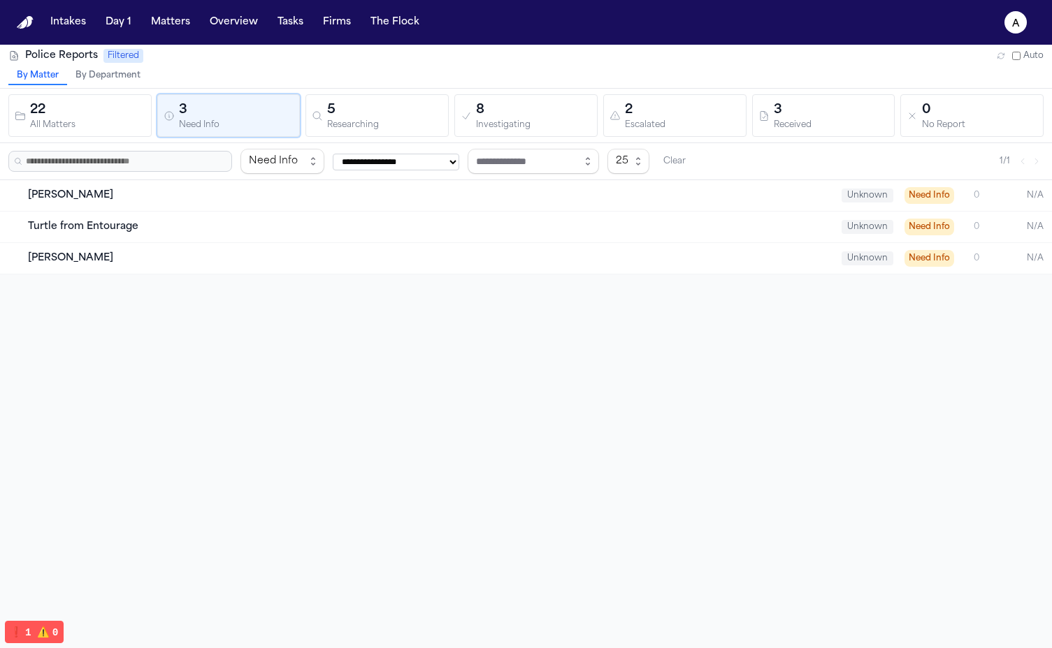
click at [376, 120] on div "Researching" at bounding box center [384, 125] width 115 height 10
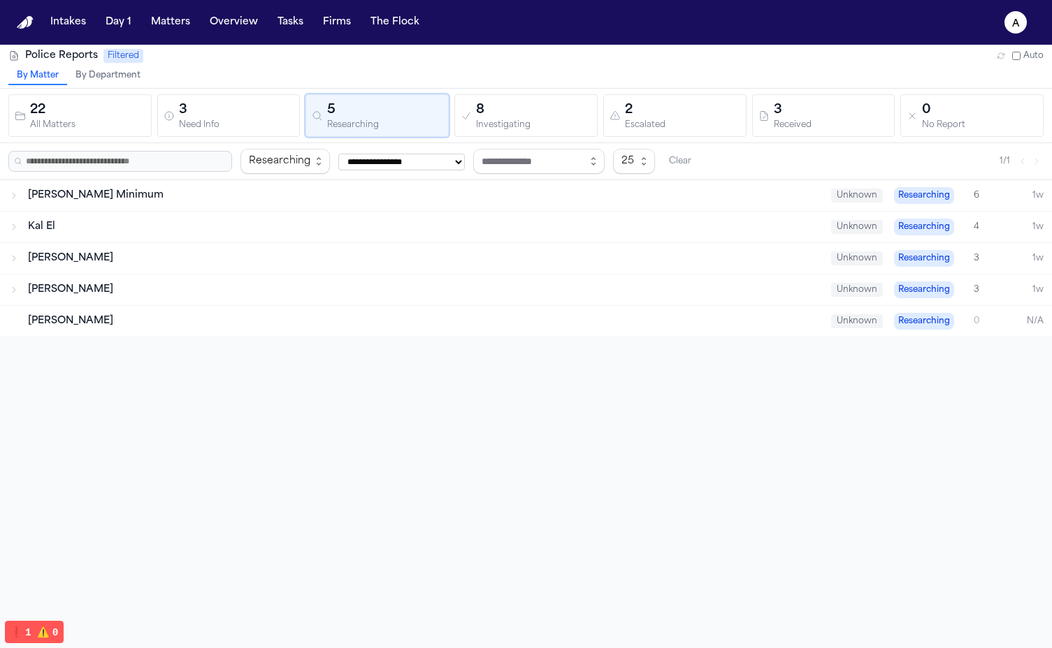
click at [663, 144] on div "**********" at bounding box center [526, 161] width 1052 height 36
click at [757, 133] on button "3 Received" at bounding box center [823, 115] width 143 height 43
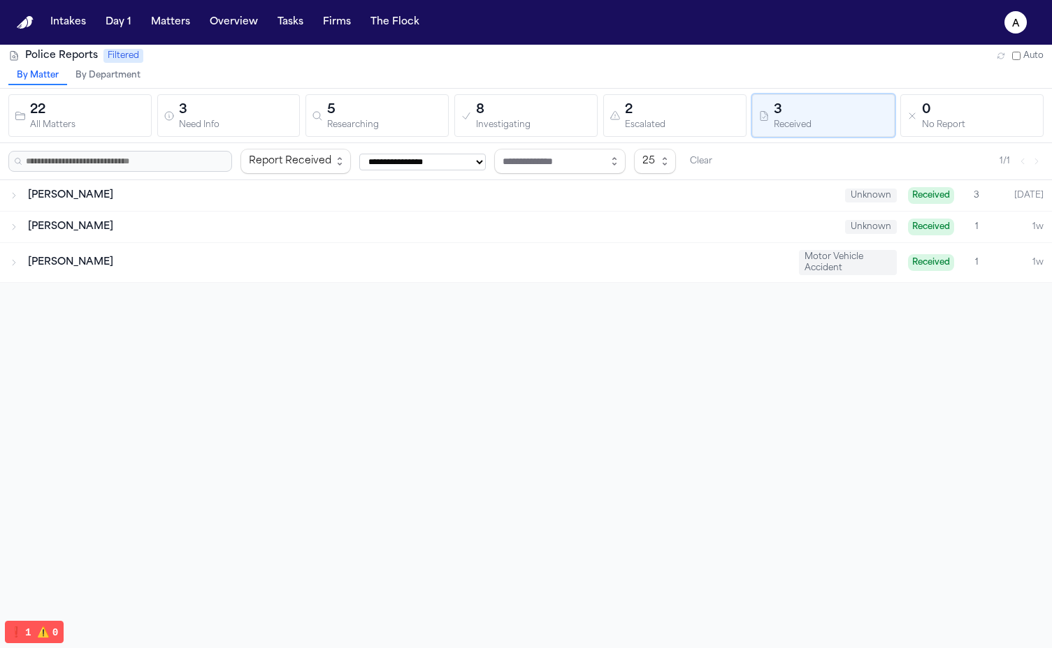
click at [887, 130] on div "Received" at bounding box center [831, 125] width 115 height 10
click at [164, 24] on button "Matters" at bounding box center [170, 22] width 50 height 25
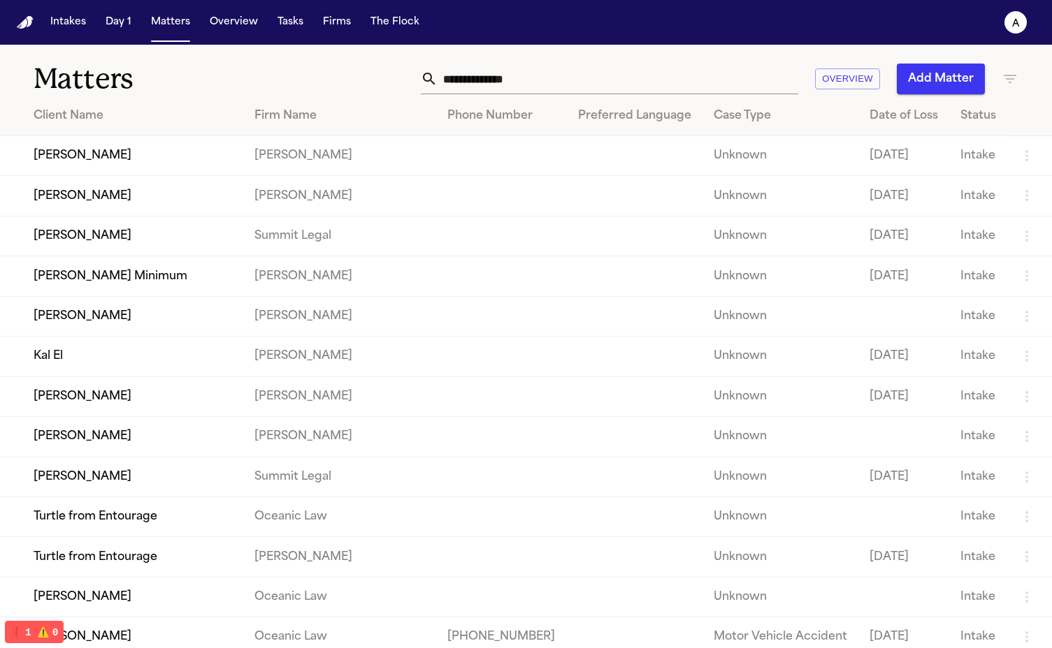
click at [120, 160] on td "[PERSON_NAME]" at bounding box center [121, 156] width 243 height 40
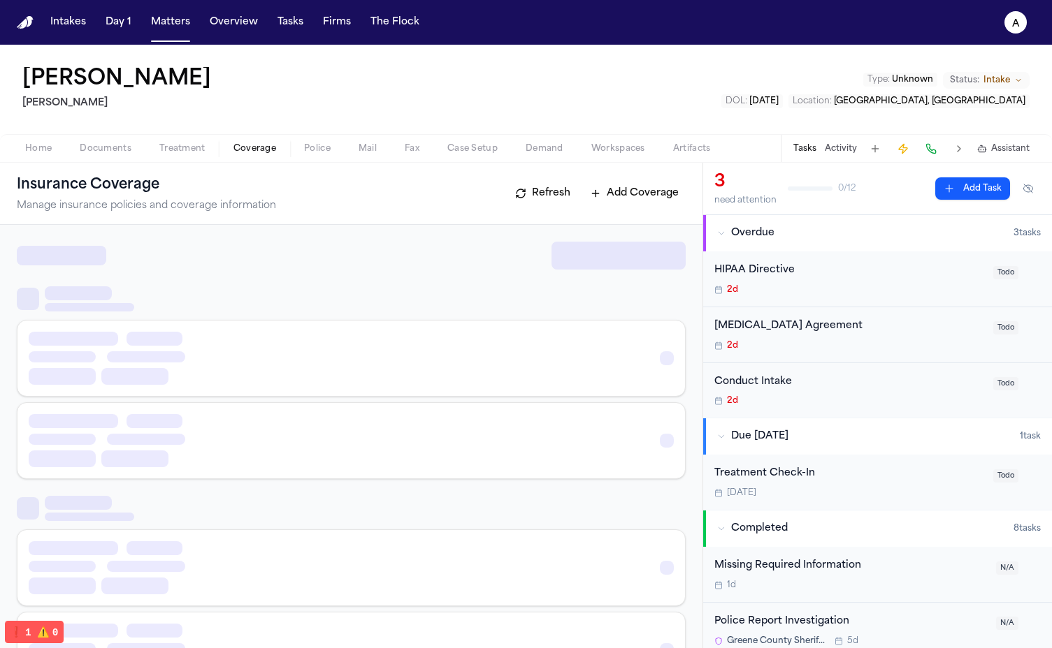
click at [284, 150] on button "Coverage" at bounding box center [254, 148] width 71 height 17
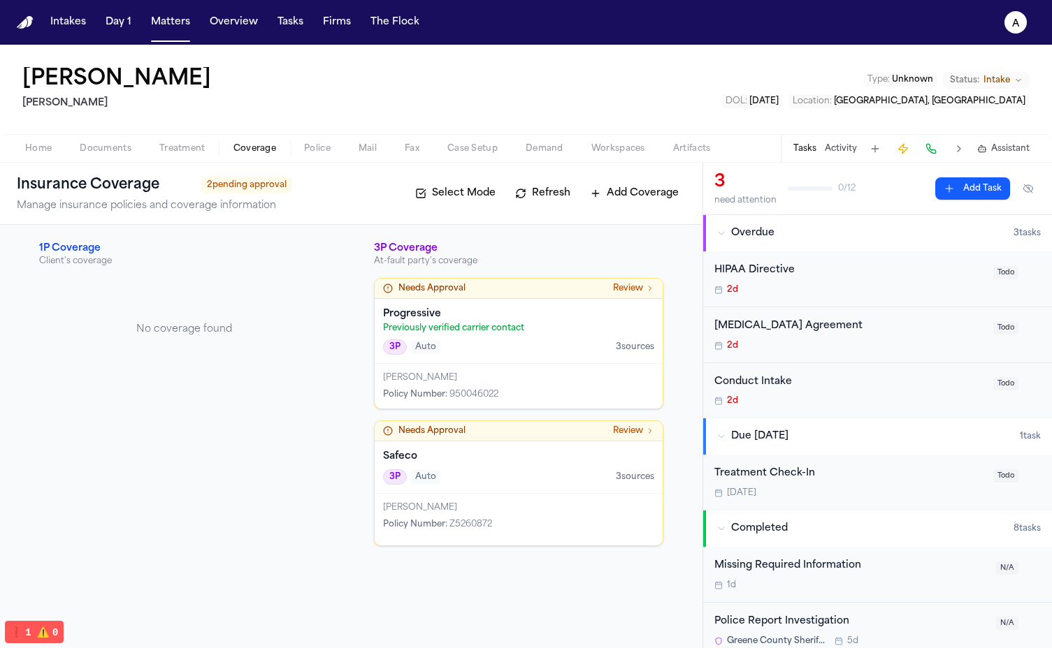
click at [359, 147] on span "Mail" at bounding box center [367, 148] width 18 height 11
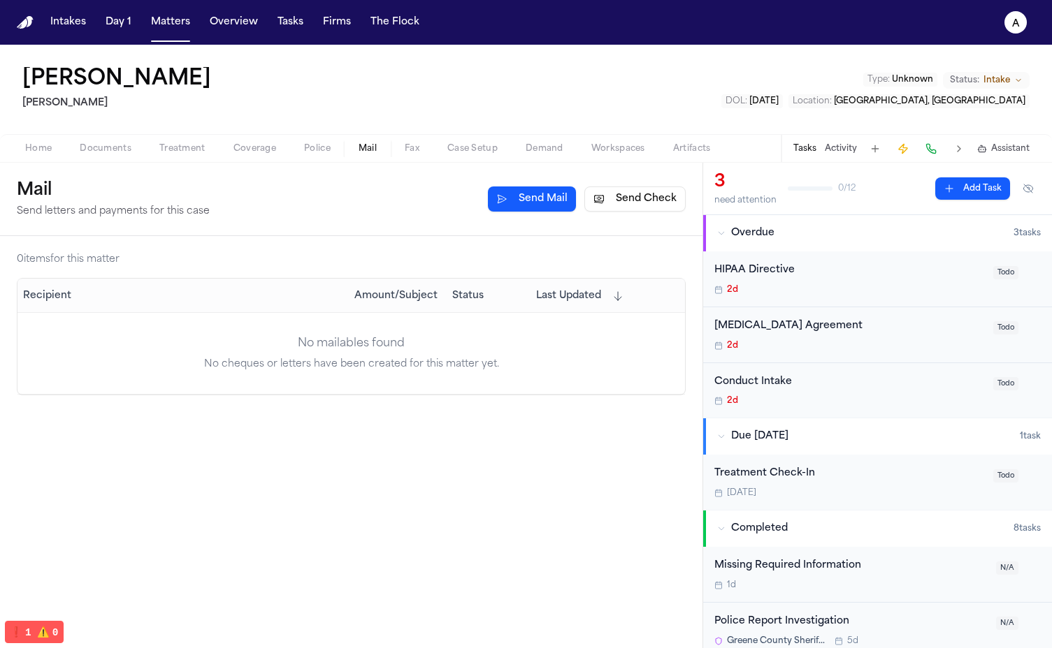
click at [321, 147] on span "Police" at bounding box center [317, 148] width 27 height 11
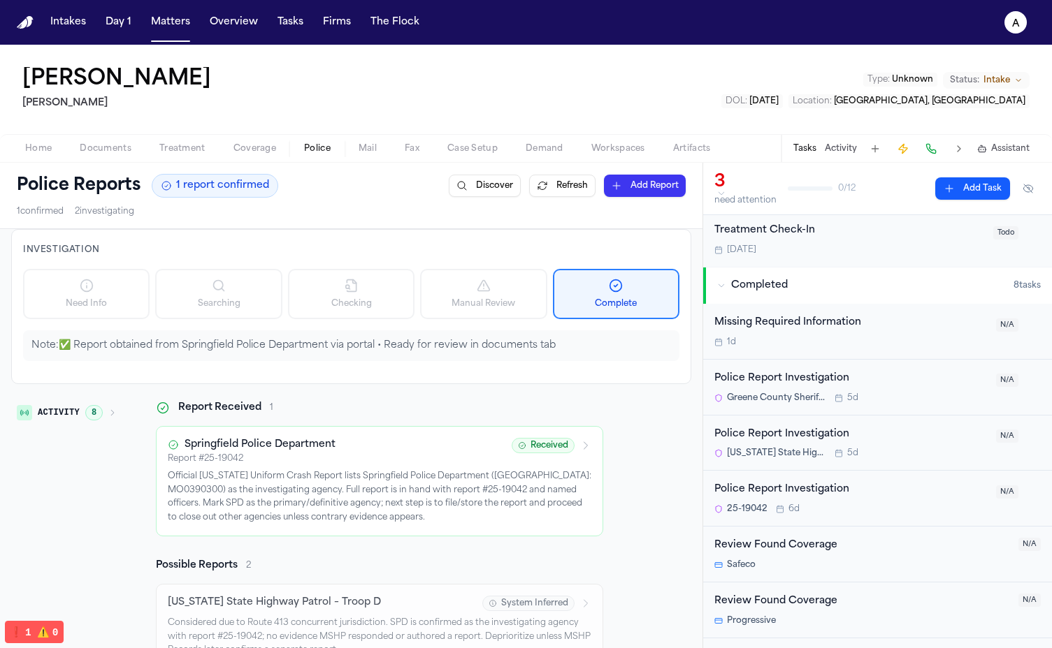
scroll to position [249, 0]
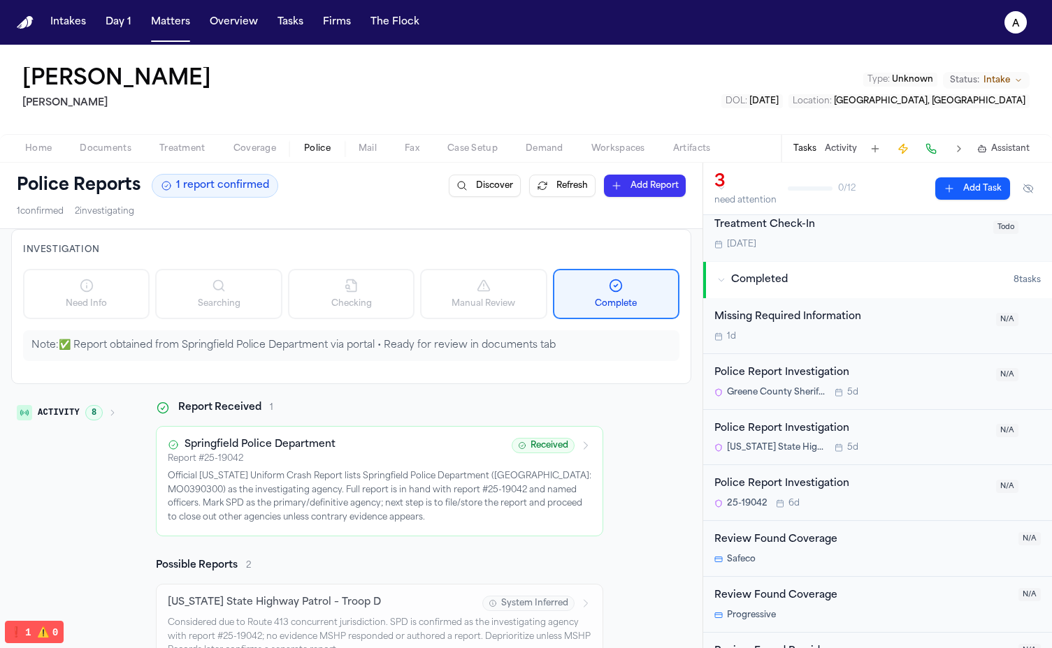
click at [562, 190] on button "Refresh" at bounding box center [562, 186] width 66 height 22
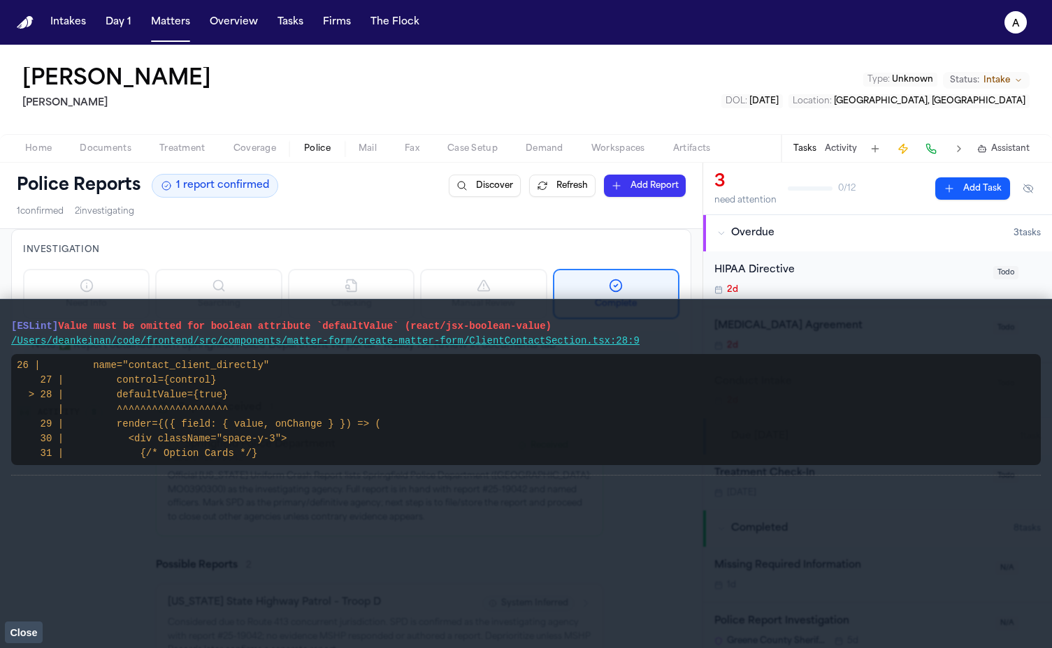
click at [20, 624] on button "Close" at bounding box center [24, 632] width 38 height 21
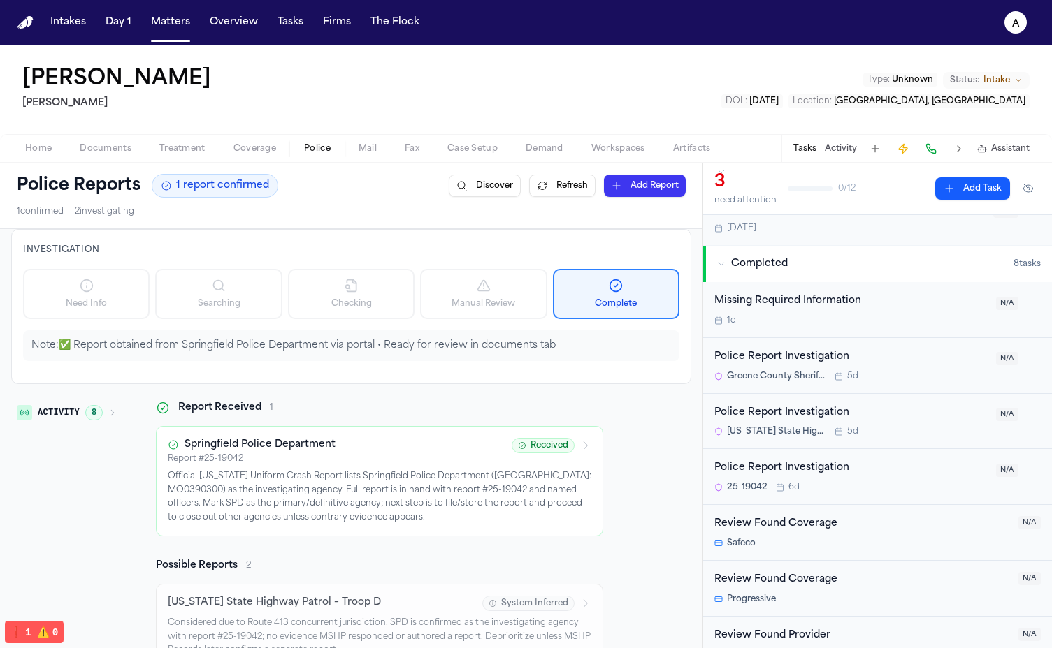
scroll to position [280, 0]
